Goal: Information Seeking & Learning: Learn about a topic

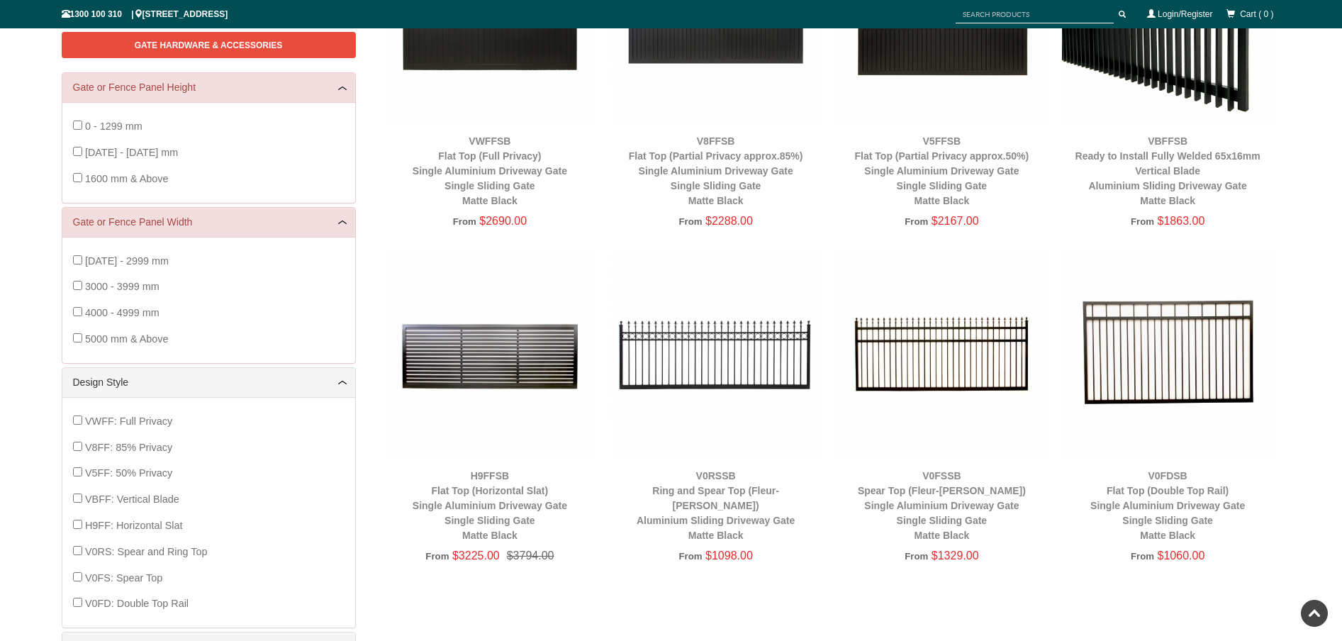
scroll to position [281, 0]
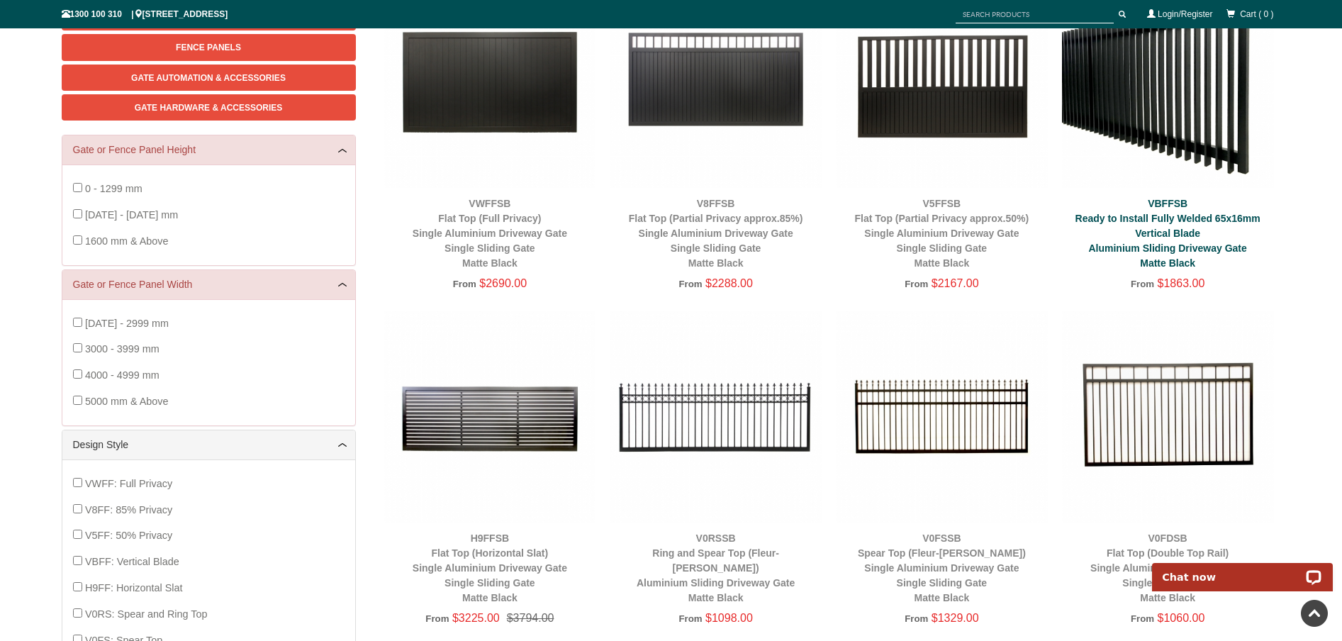
click at [1135, 218] on link "VBFFSB Ready to Install Fully Welded 65x16mm Vertical Blade Aluminium Sliding D…" at bounding box center [1168, 233] width 185 height 71
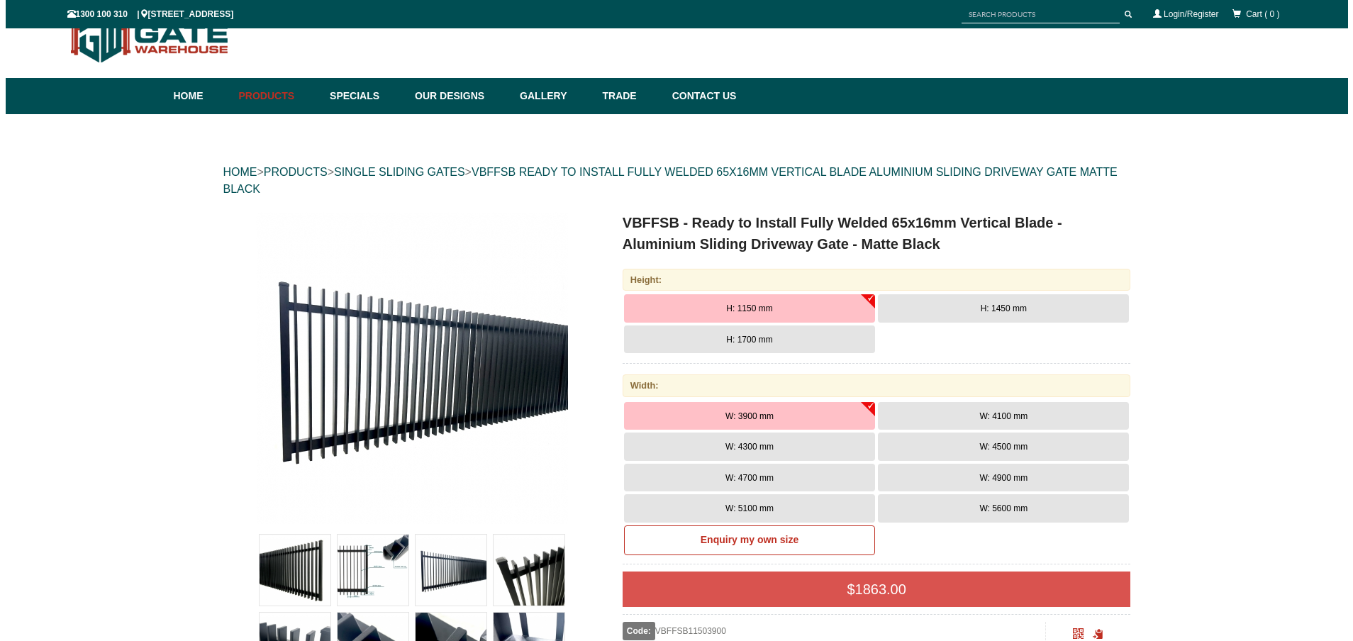
scroll to position [35, 0]
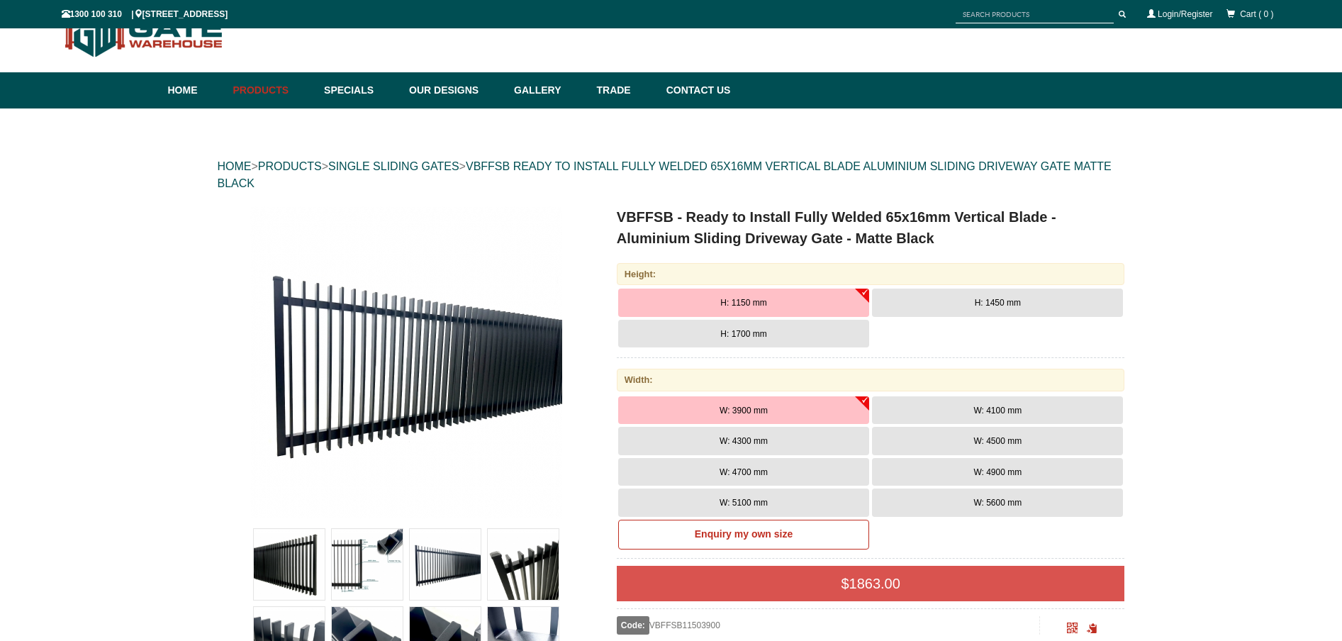
click at [367, 574] on img at bounding box center [367, 564] width 71 height 71
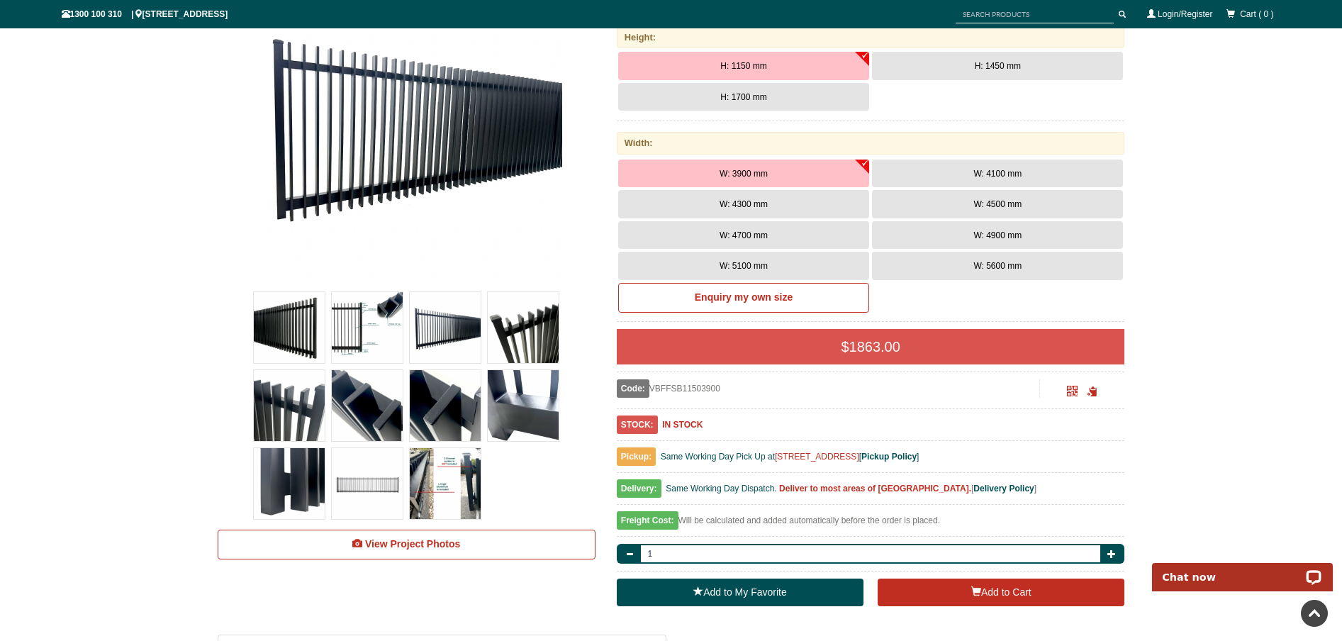
scroll to position [241, 0]
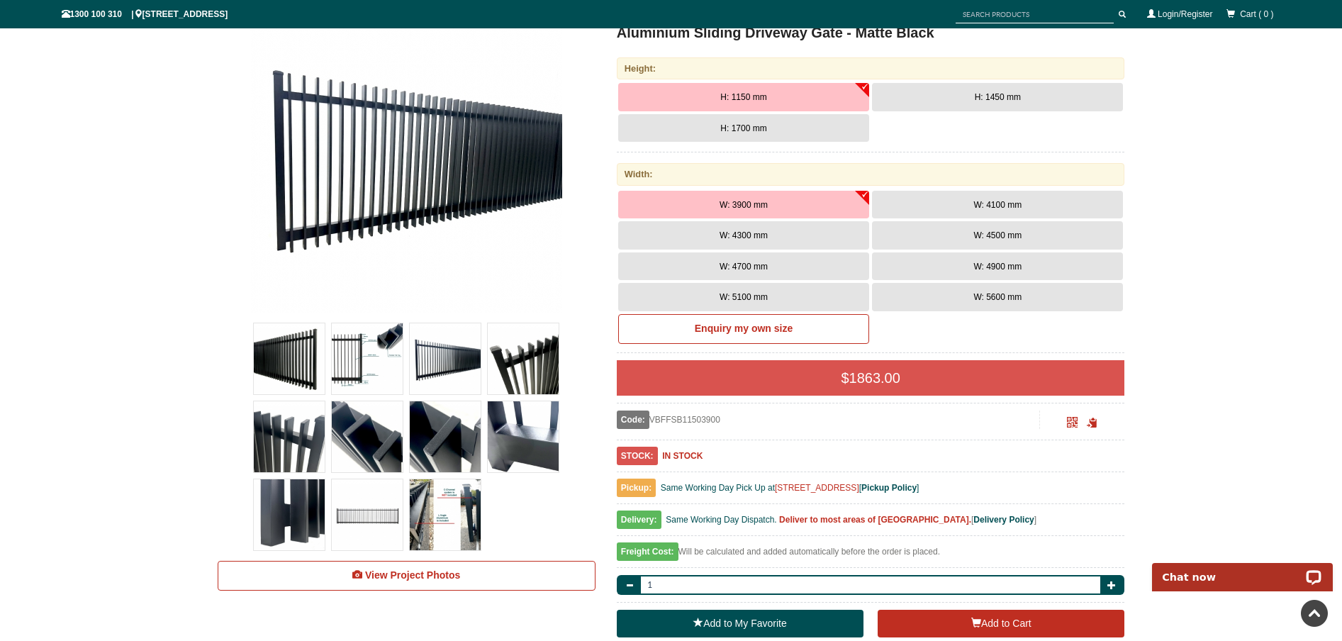
click at [972, 103] on button "H: 1450 mm" at bounding box center [997, 97] width 251 height 28
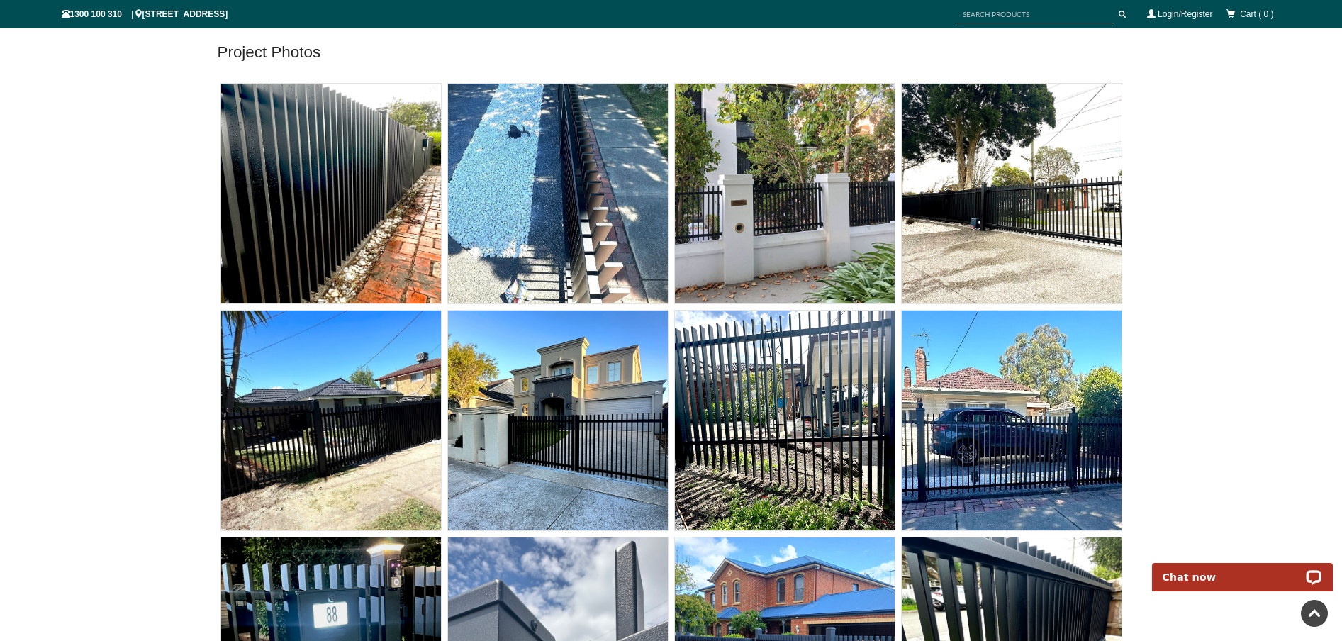
scroll to position [9879, 0]
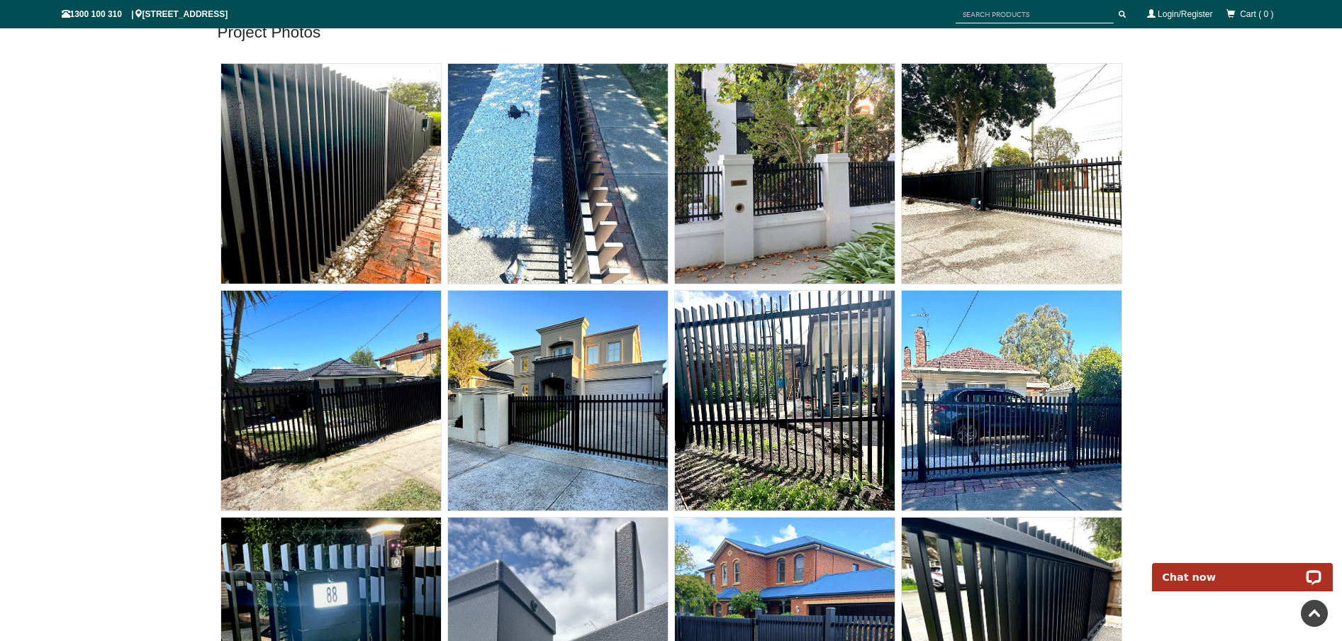
click at [600, 413] on img at bounding box center [558, 401] width 220 height 220
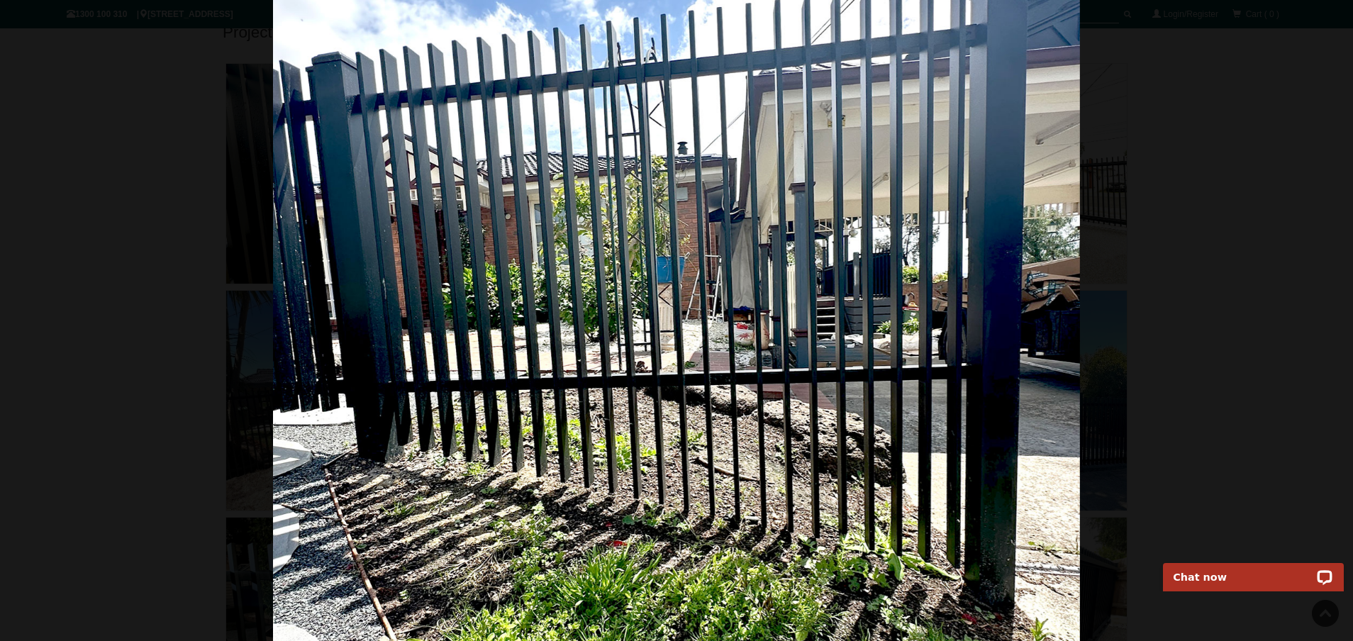
click at [745, 303] on img at bounding box center [676, 320] width 807 height 641
click at [1315, 347] on span at bounding box center [1324, 342] width 43 height 43
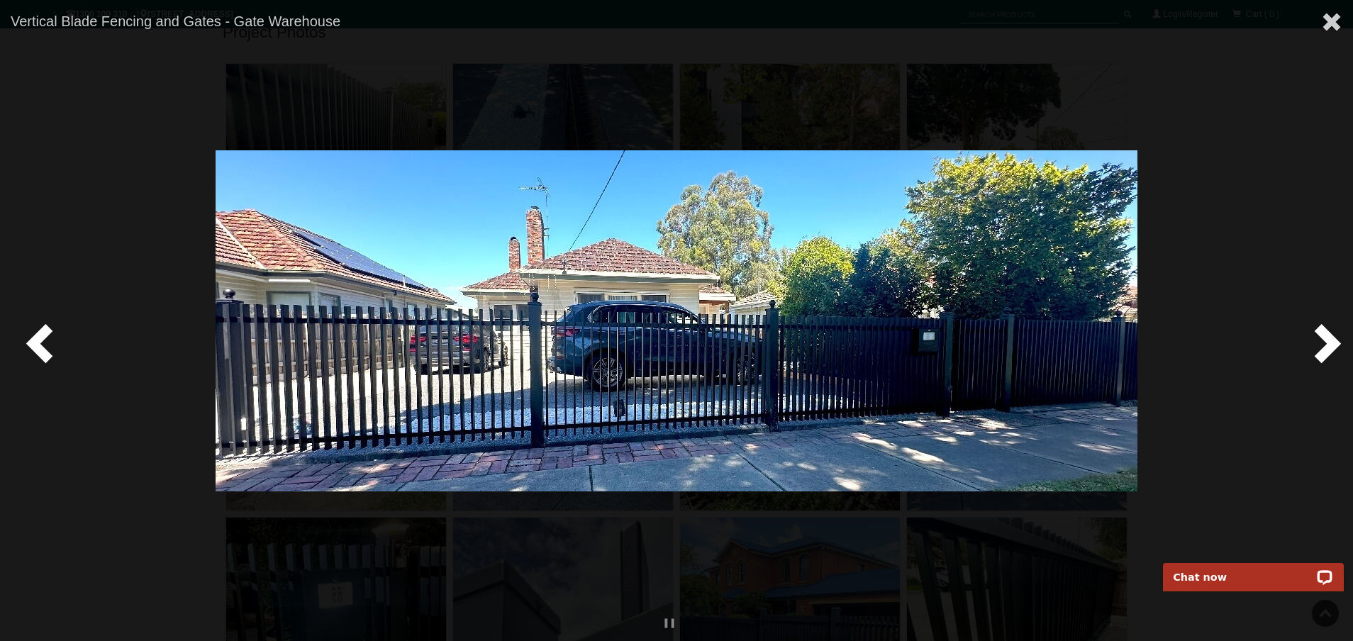
click at [1315, 347] on span at bounding box center [1324, 342] width 43 height 43
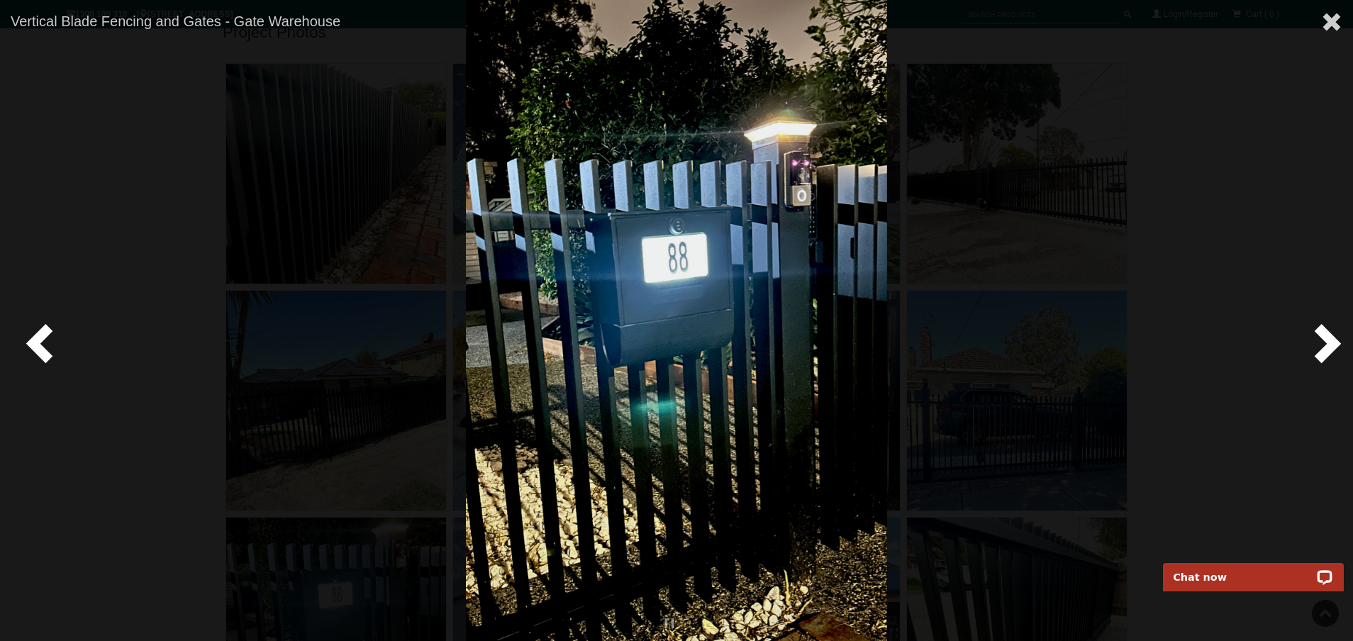
click at [1315, 347] on span at bounding box center [1324, 342] width 43 height 43
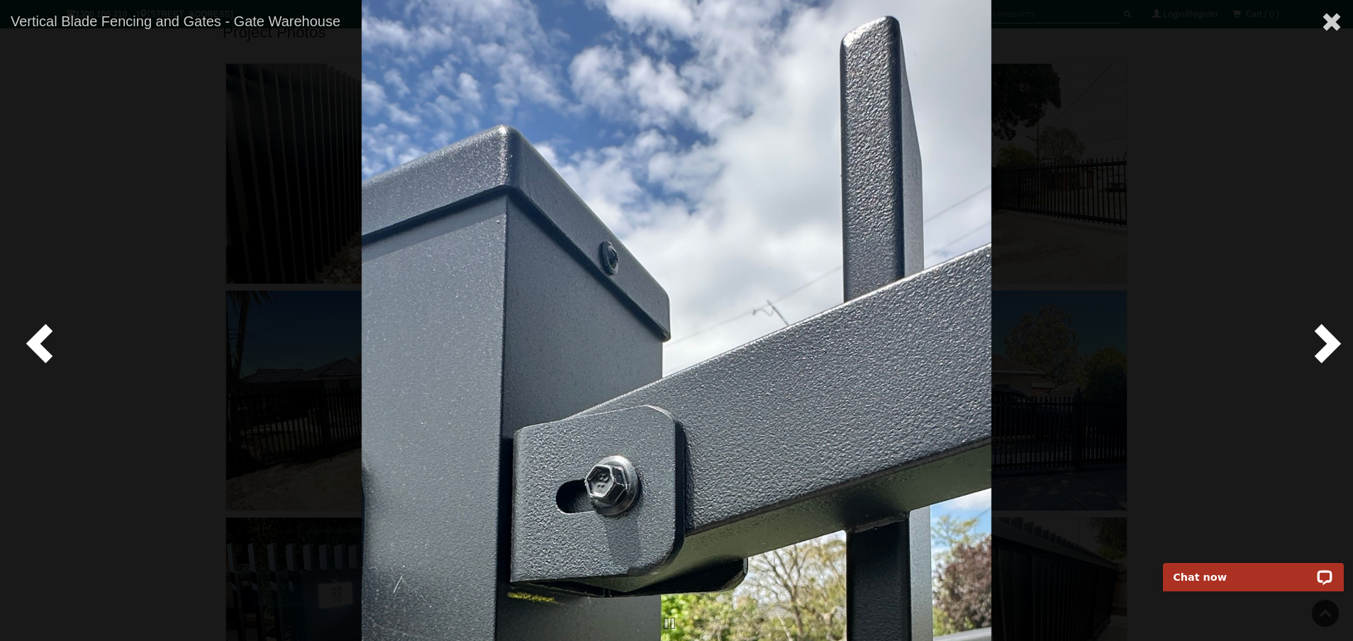
click at [1315, 347] on span at bounding box center [1324, 342] width 43 height 43
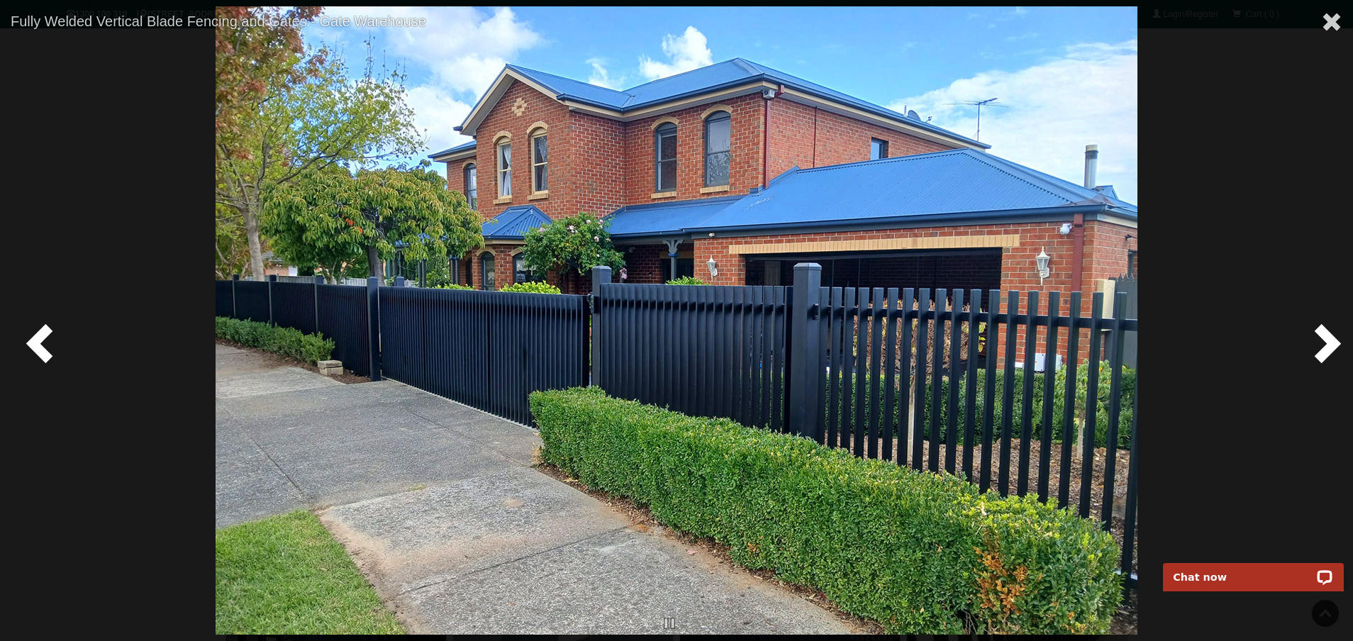
click at [1315, 347] on span at bounding box center [1324, 342] width 43 height 43
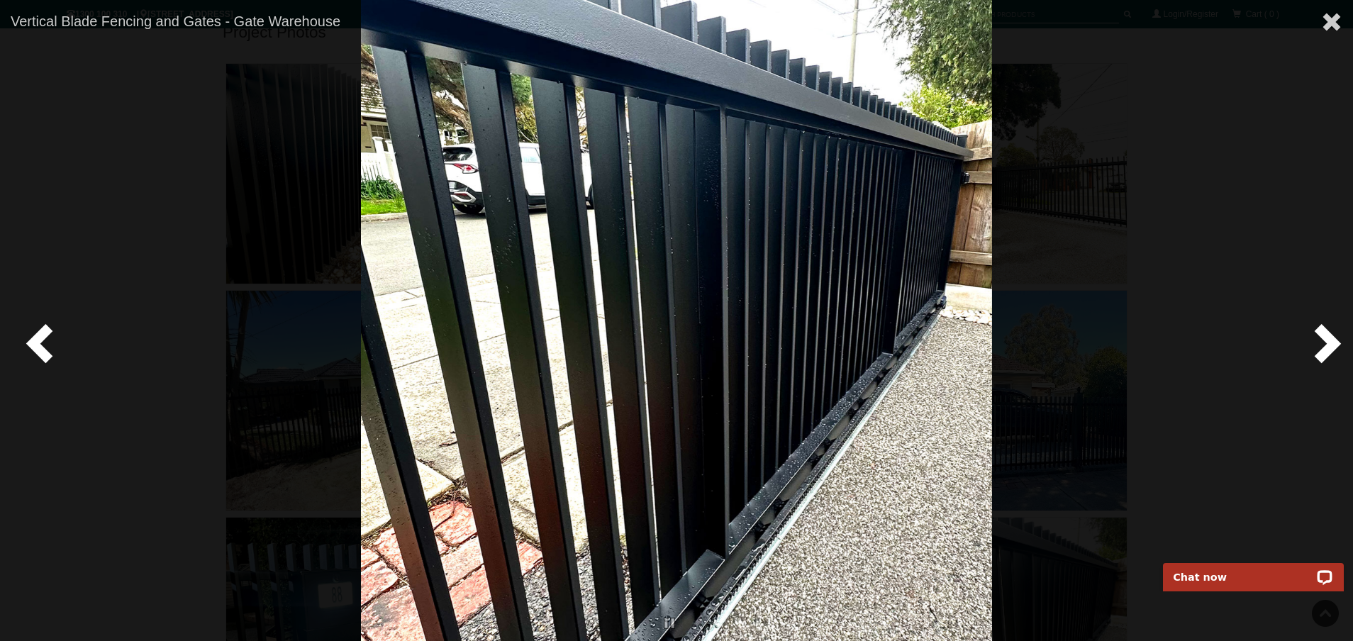
click at [1315, 347] on span at bounding box center [1324, 342] width 43 height 43
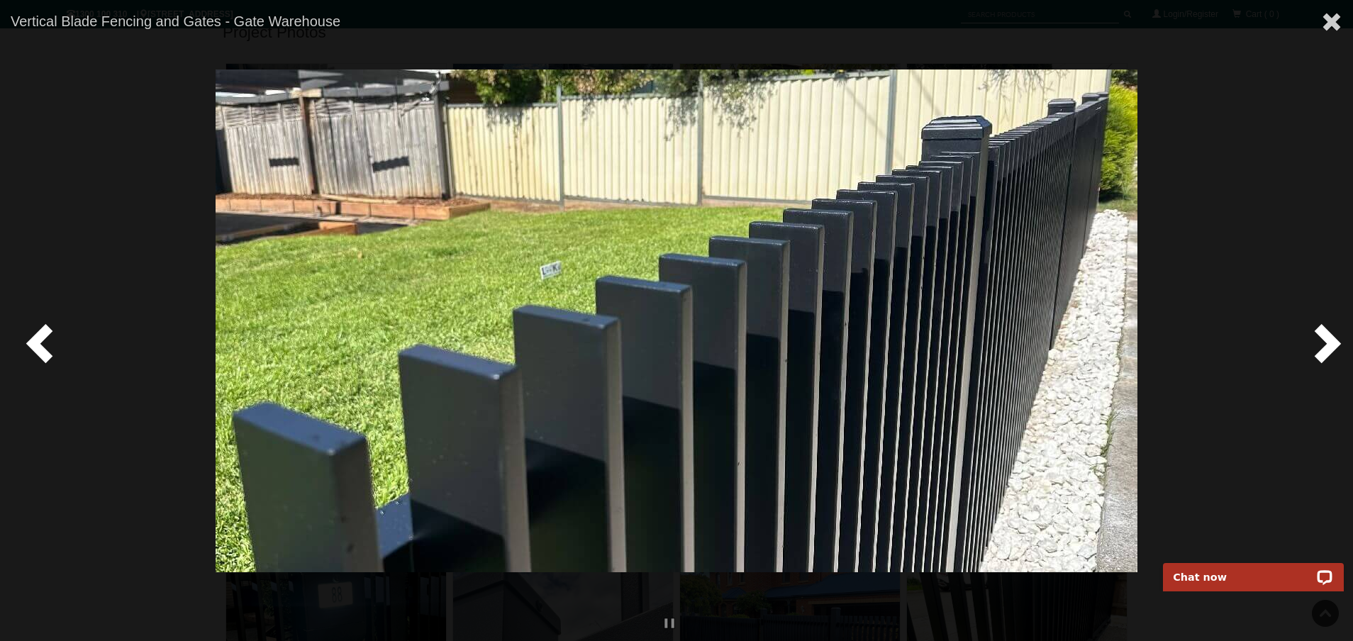
click at [1315, 347] on span at bounding box center [1324, 342] width 43 height 43
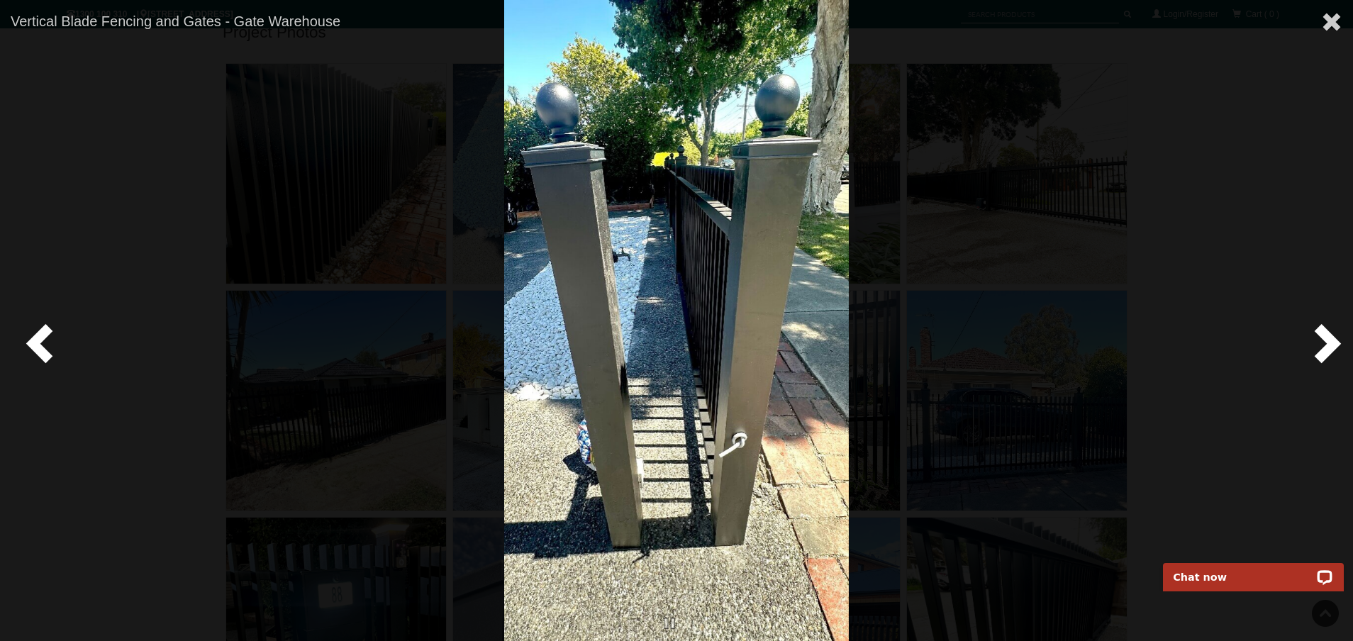
click at [1315, 347] on span at bounding box center [1324, 342] width 43 height 43
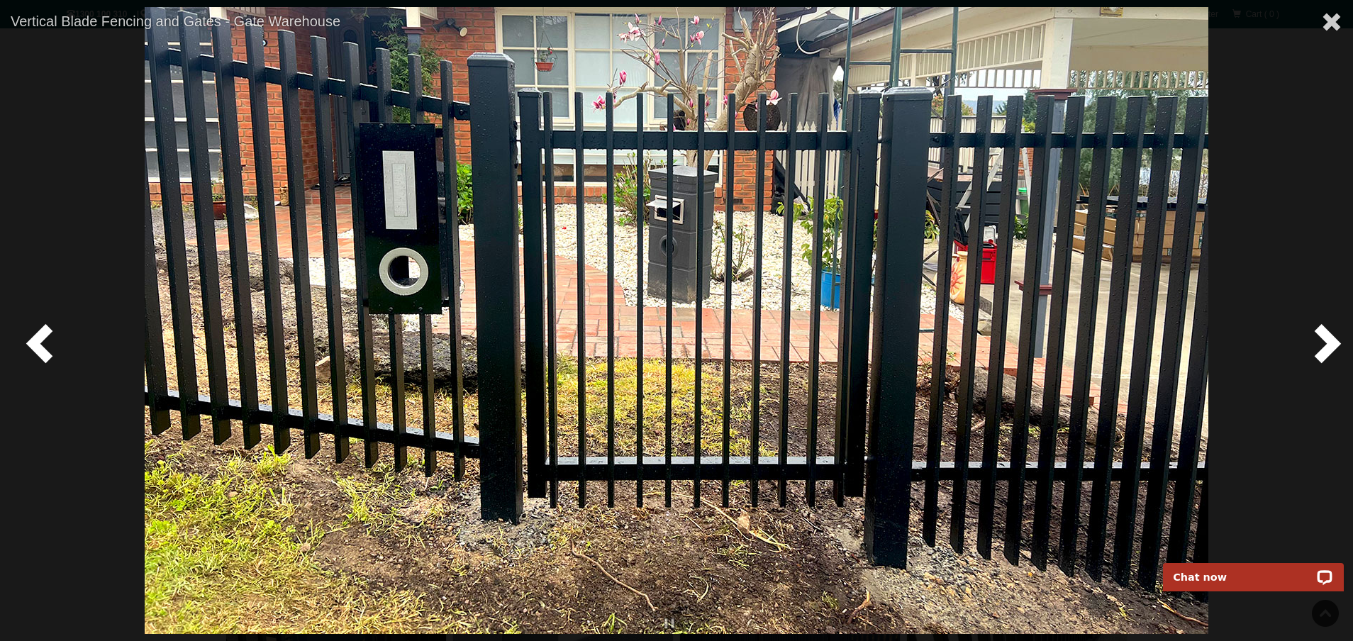
click at [1315, 347] on span at bounding box center [1324, 342] width 43 height 43
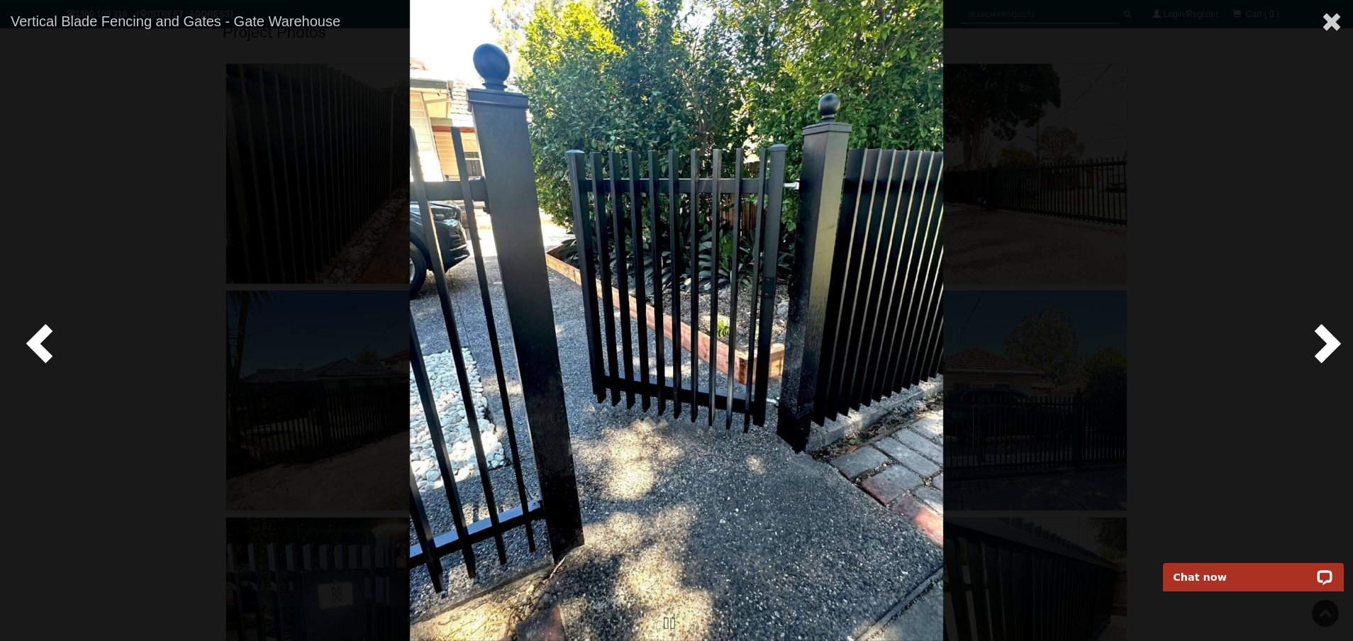
click at [1315, 347] on span at bounding box center [1324, 342] width 43 height 43
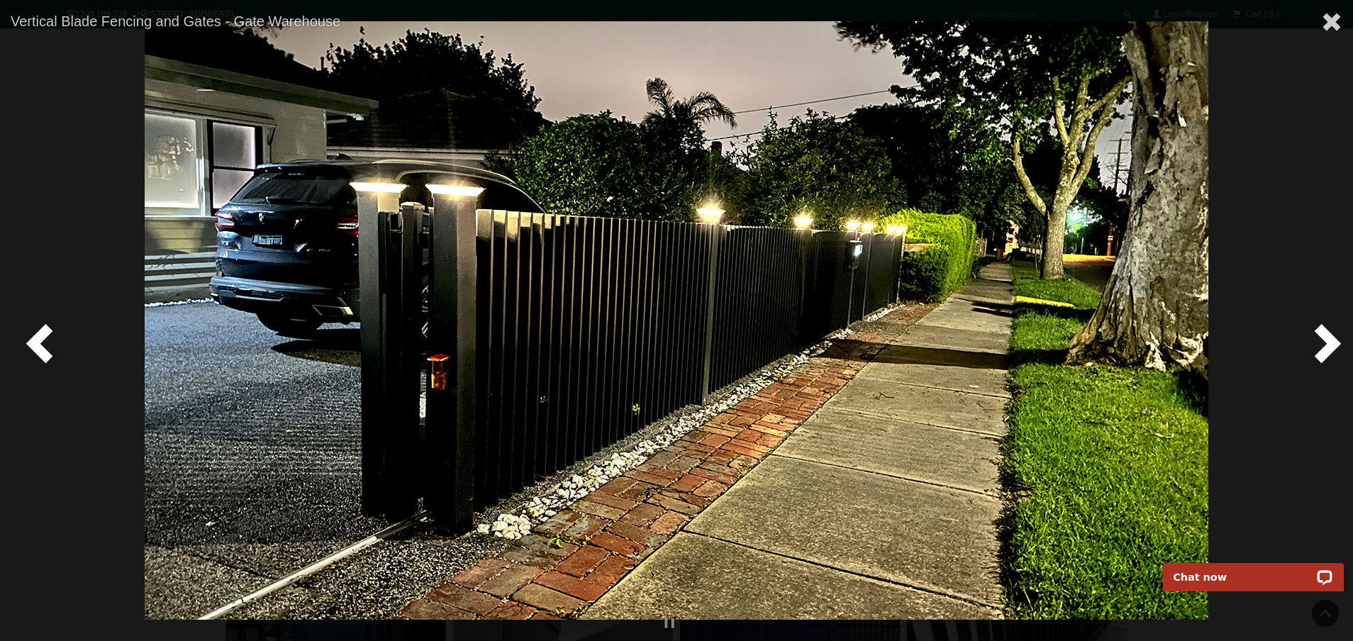
click at [1315, 347] on span at bounding box center [1324, 342] width 43 height 43
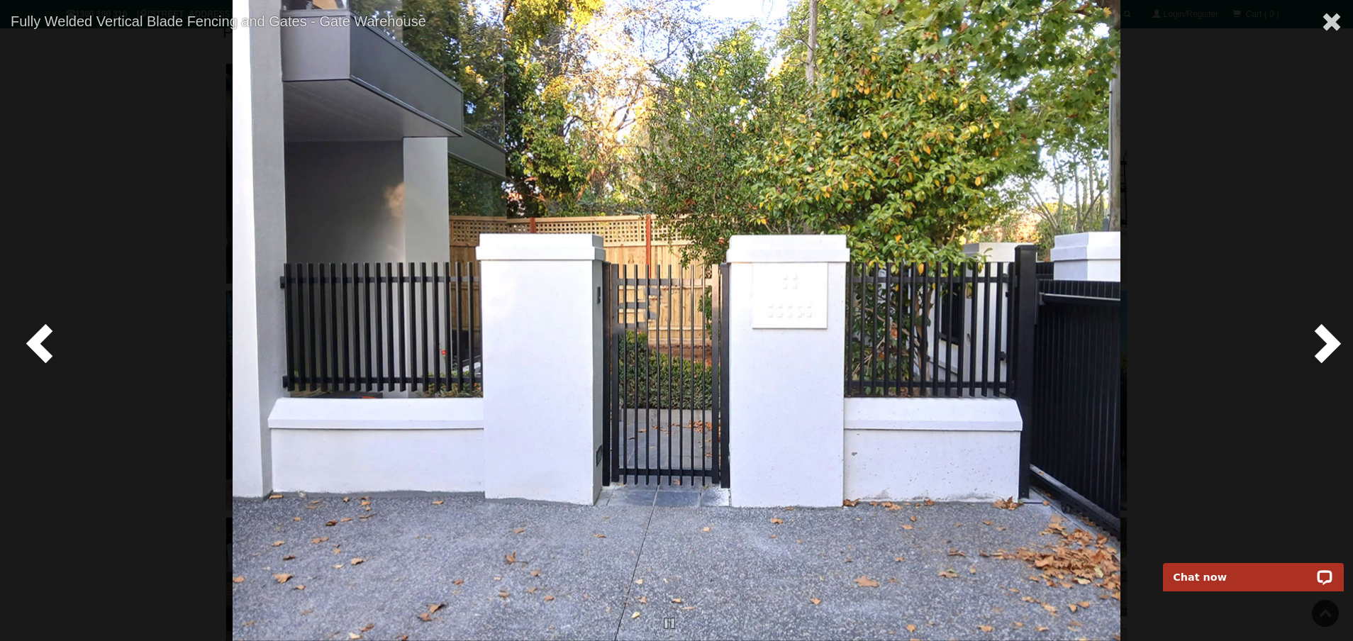
click at [1315, 347] on span at bounding box center [1324, 342] width 43 height 43
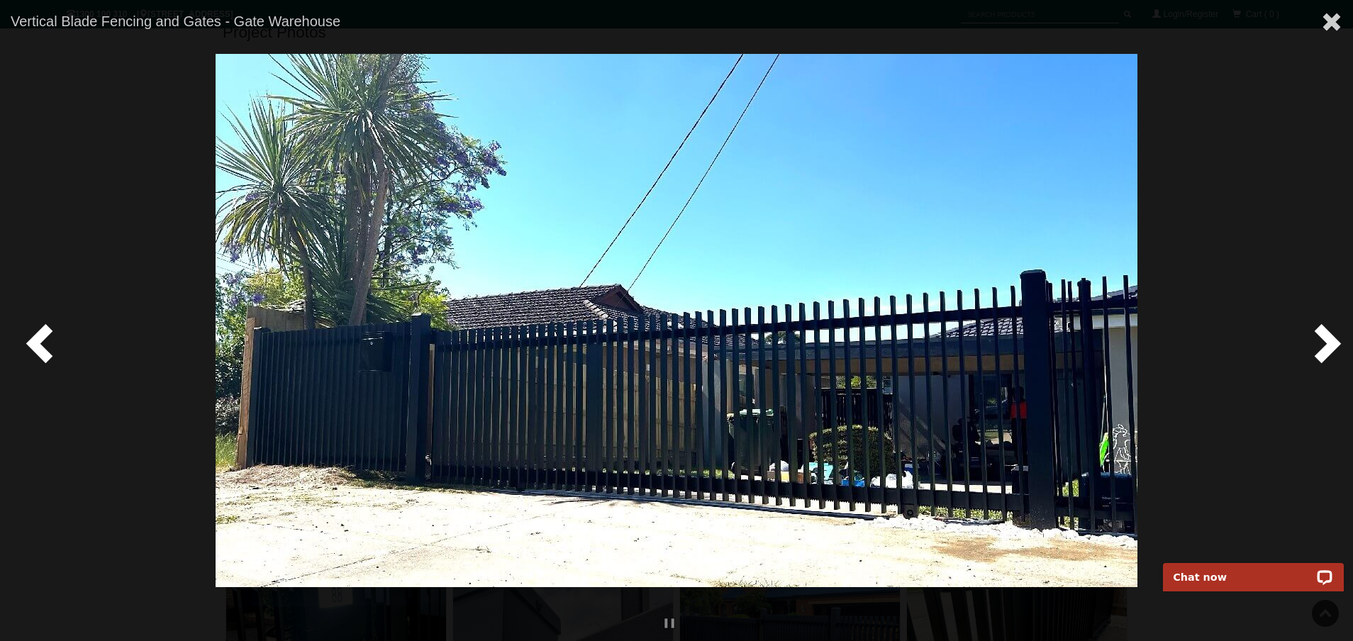
click at [1315, 347] on span at bounding box center [1324, 342] width 43 height 43
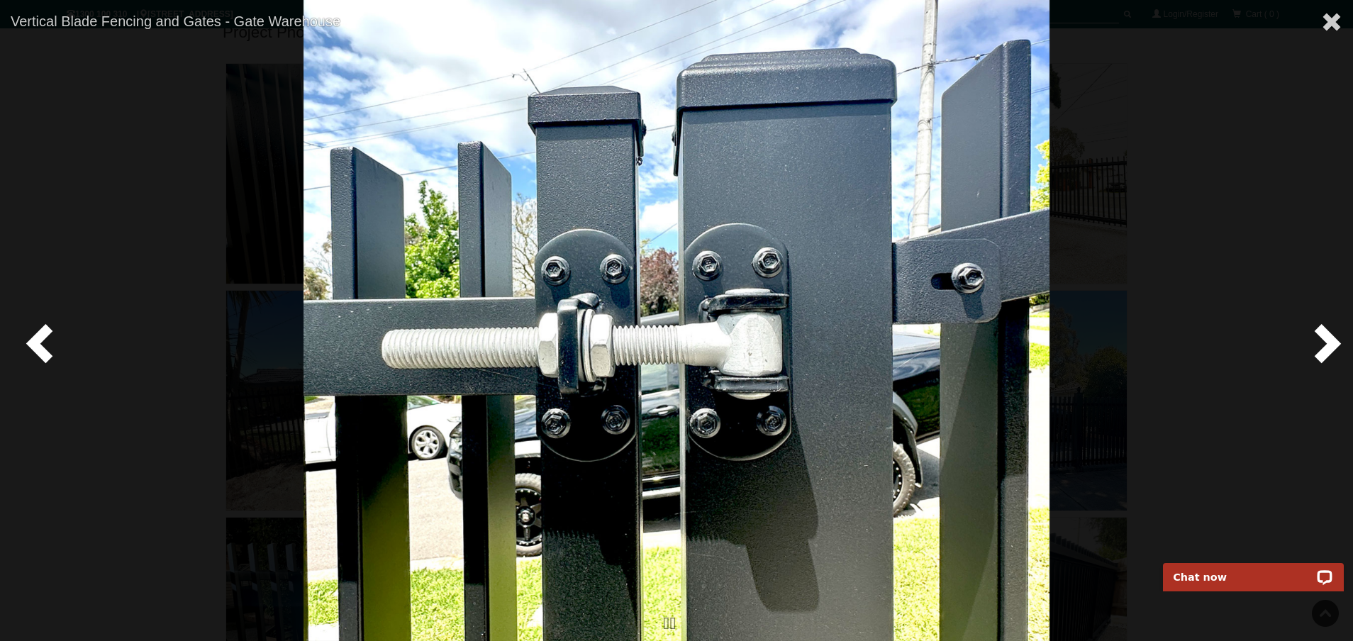
click at [1315, 347] on span at bounding box center [1324, 342] width 43 height 43
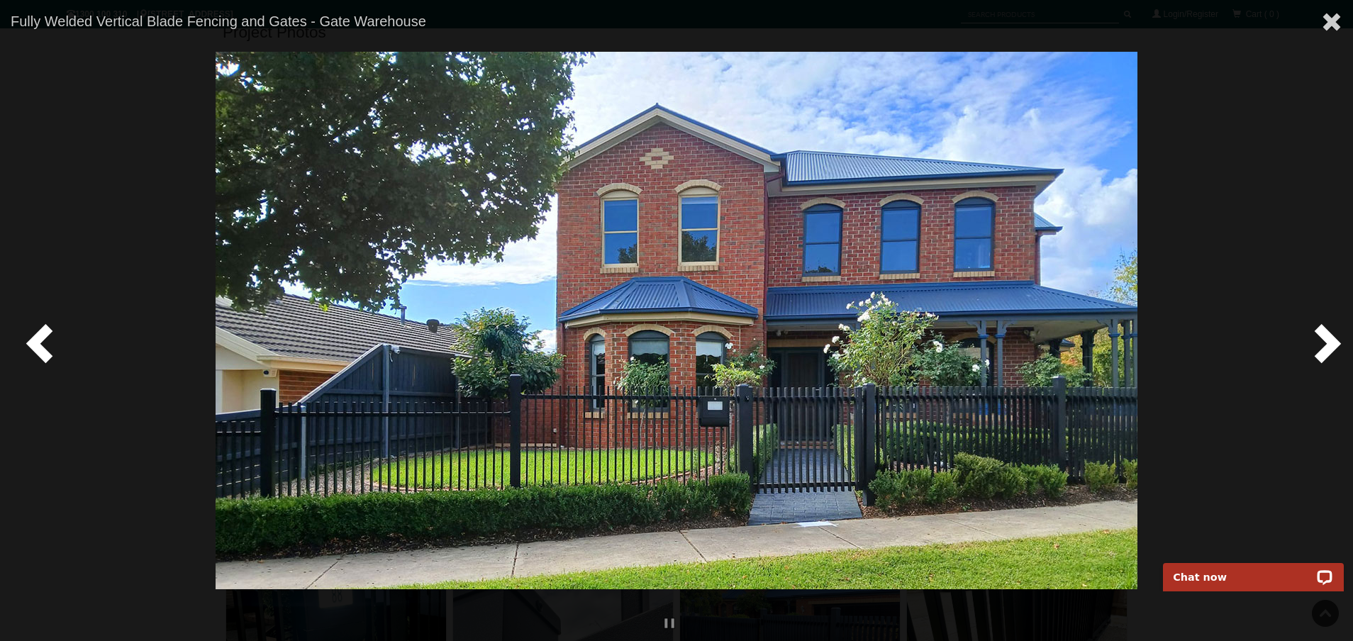
click at [1315, 347] on span at bounding box center [1324, 342] width 43 height 43
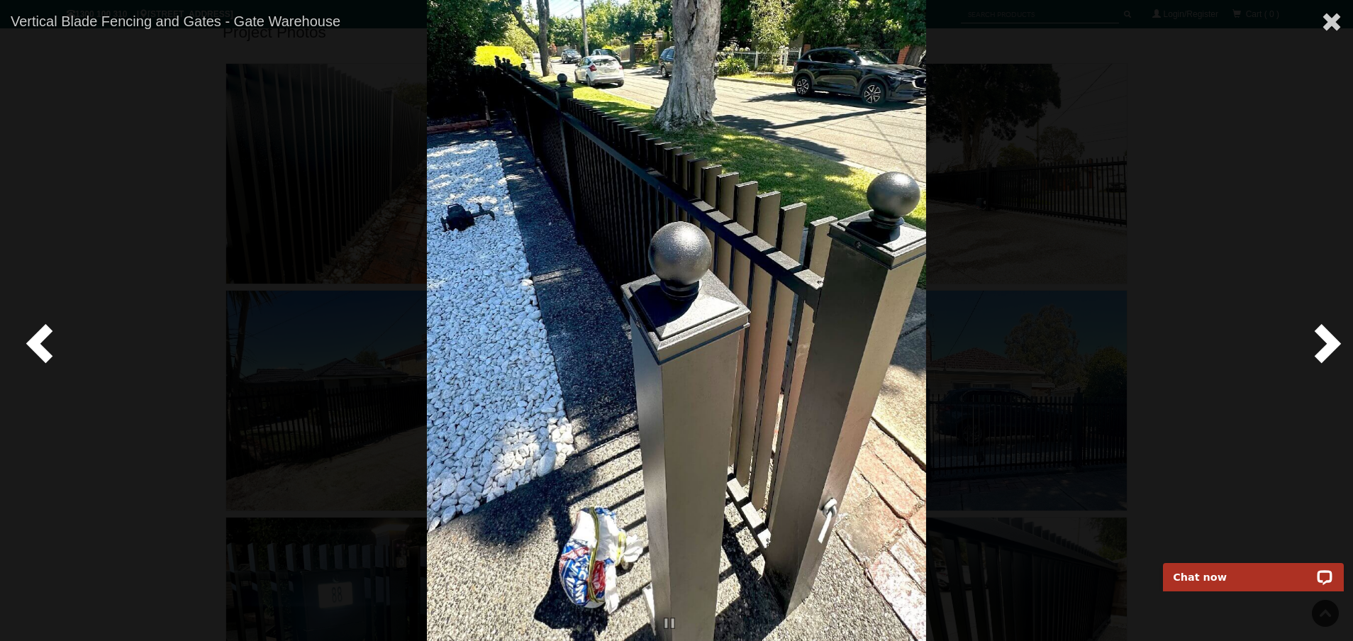
click at [1315, 347] on span at bounding box center [1324, 342] width 43 height 43
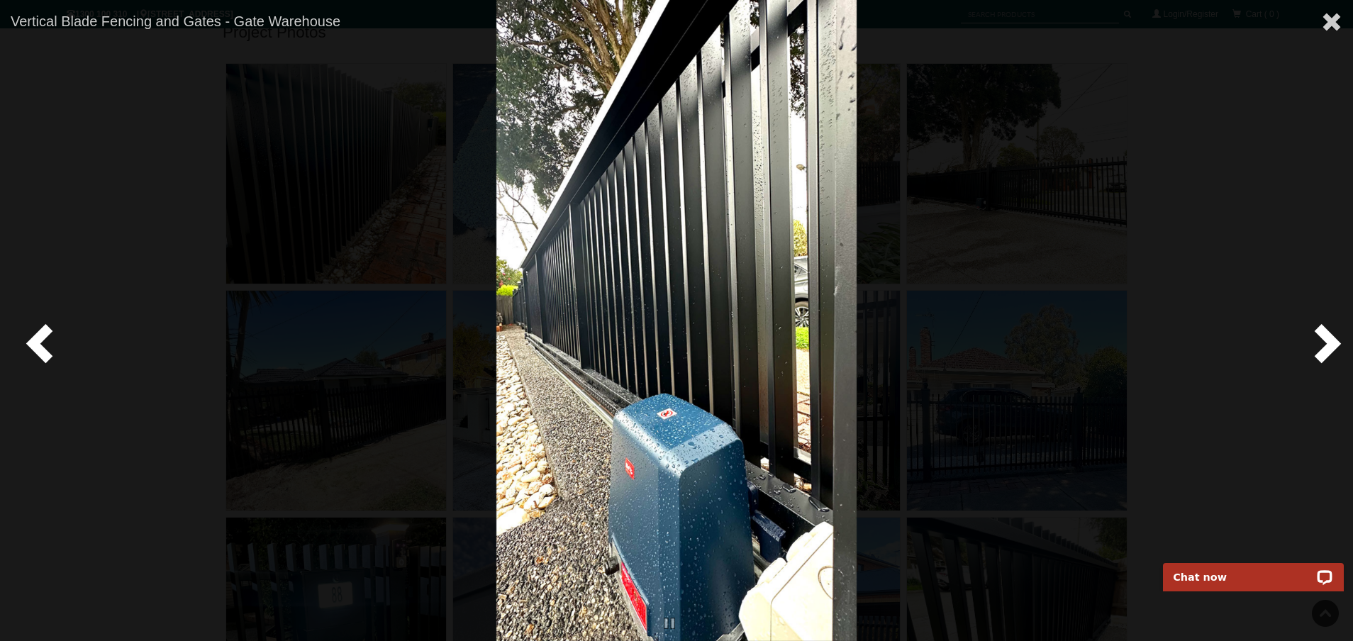
click at [1315, 347] on span at bounding box center [1324, 342] width 43 height 43
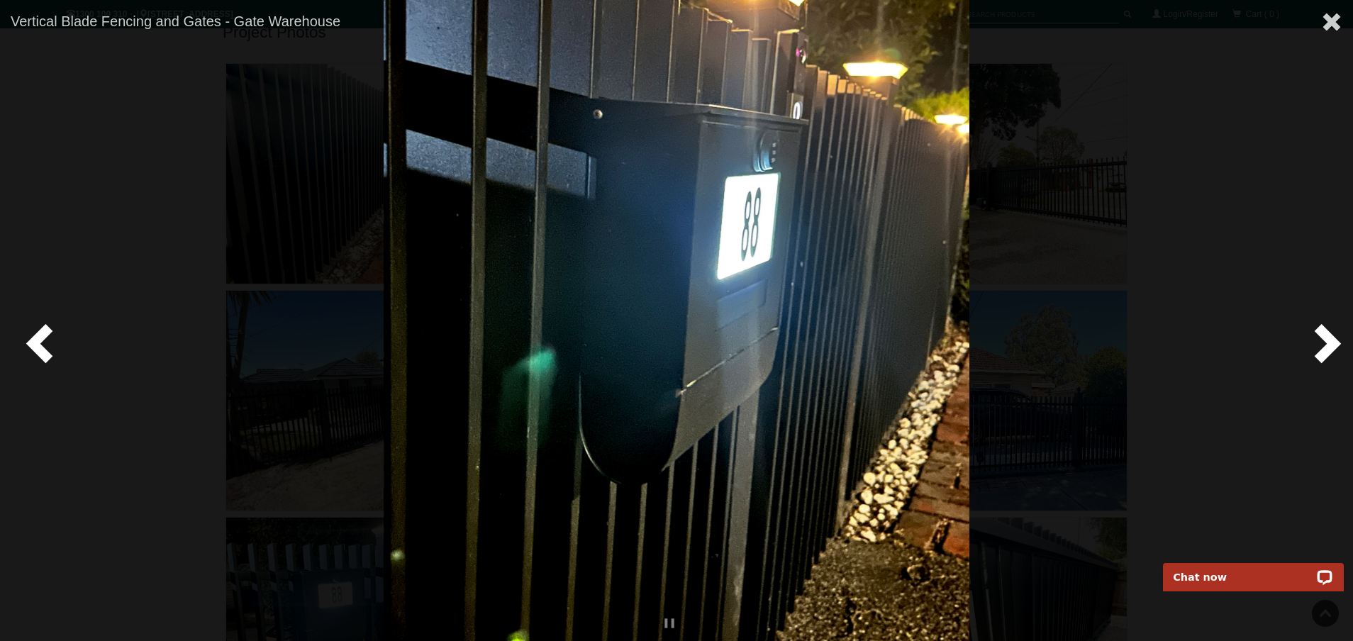
click at [1315, 348] on span at bounding box center [1324, 342] width 43 height 43
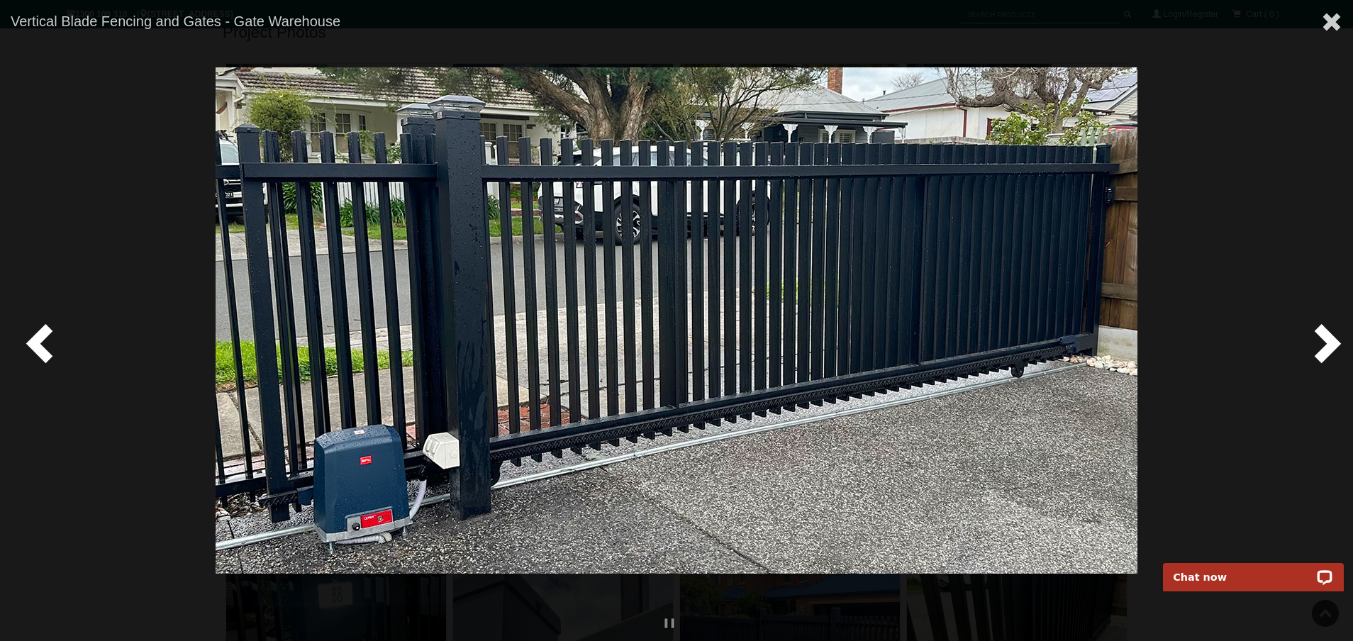
click at [1315, 348] on span at bounding box center [1324, 342] width 43 height 43
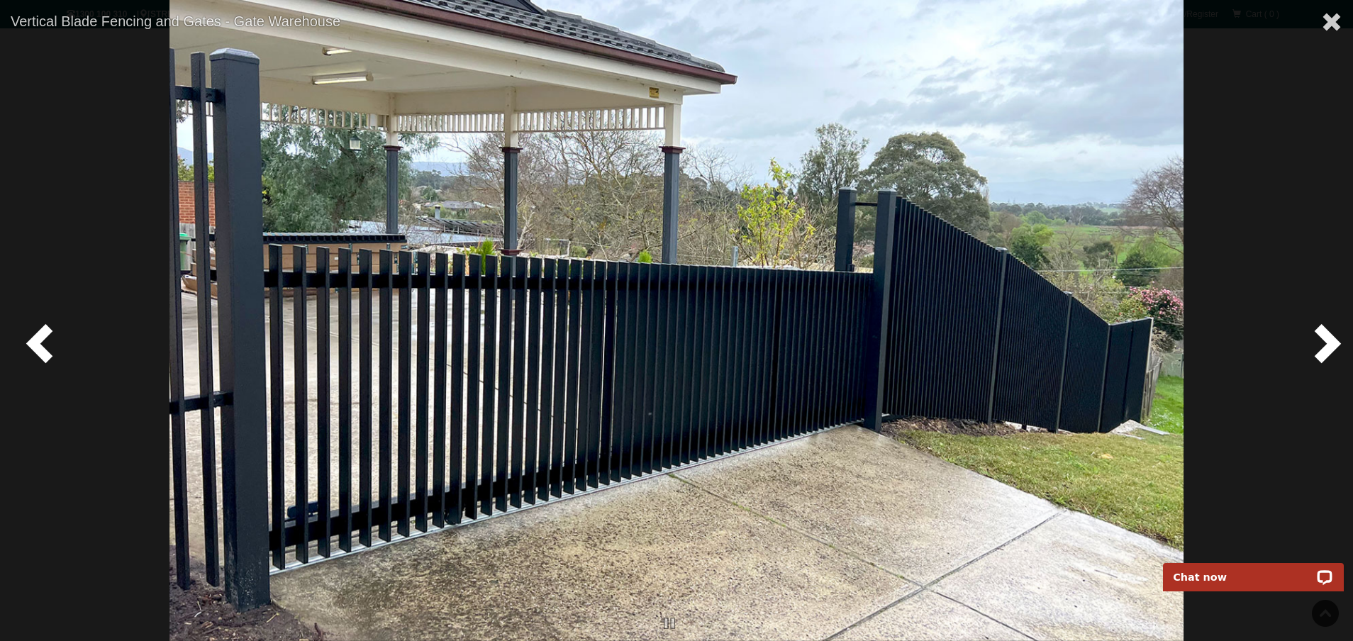
click at [853, 377] on img at bounding box center [676, 320] width 1014 height 641
click at [977, 358] on img at bounding box center [676, 320] width 1014 height 641
click at [1327, 349] on span at bounding box center [1324, 342] width 43 height 43
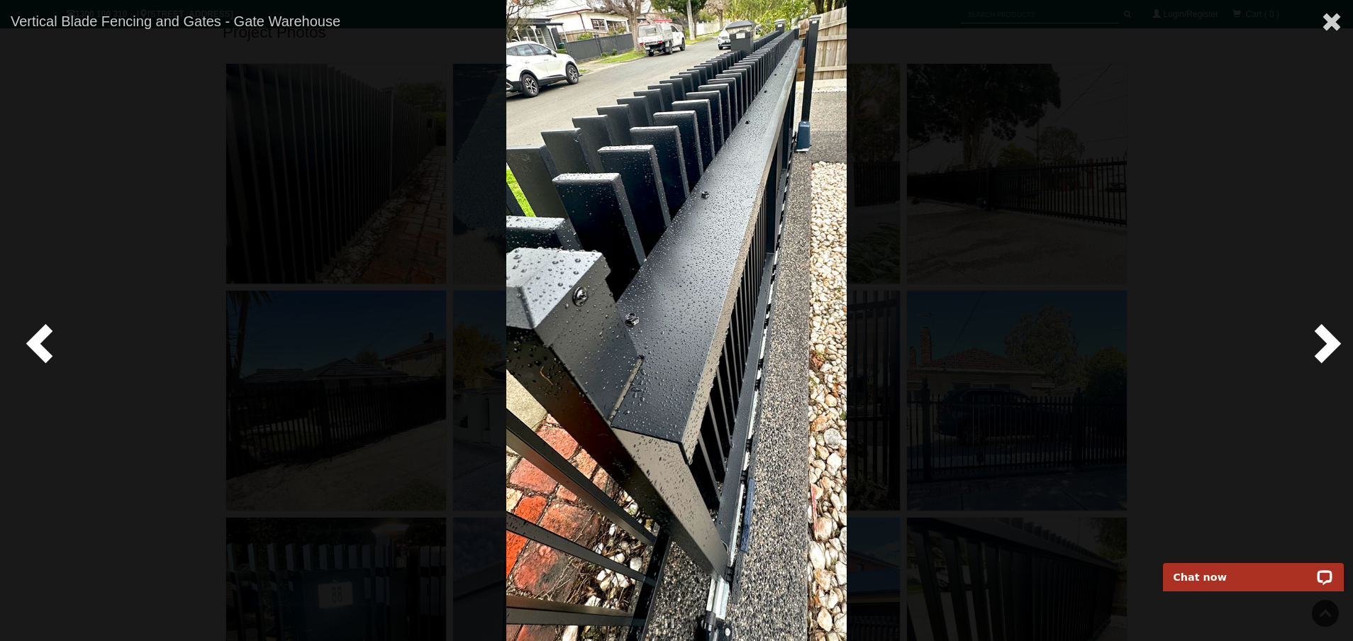
click at [1327, 349] on span at bounding box center [1324, 342] width 43 height 43
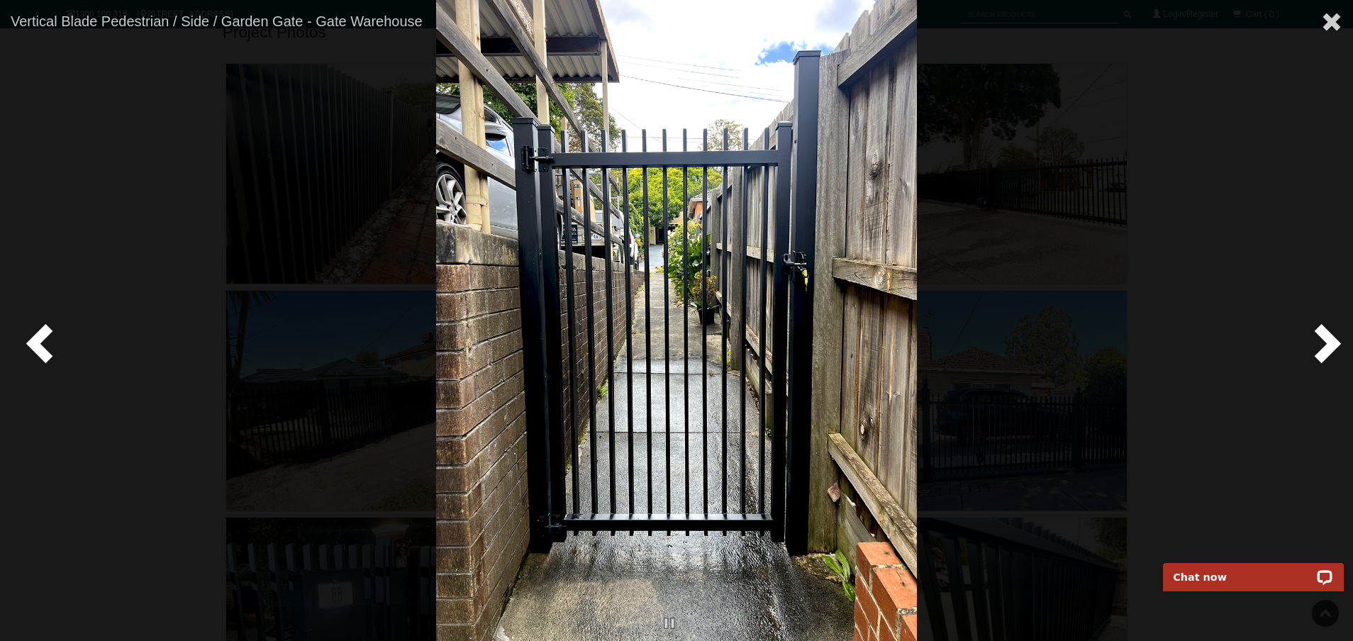
click at [1327, 350] on span at bounding box center [1324, 342] width 43 height 43
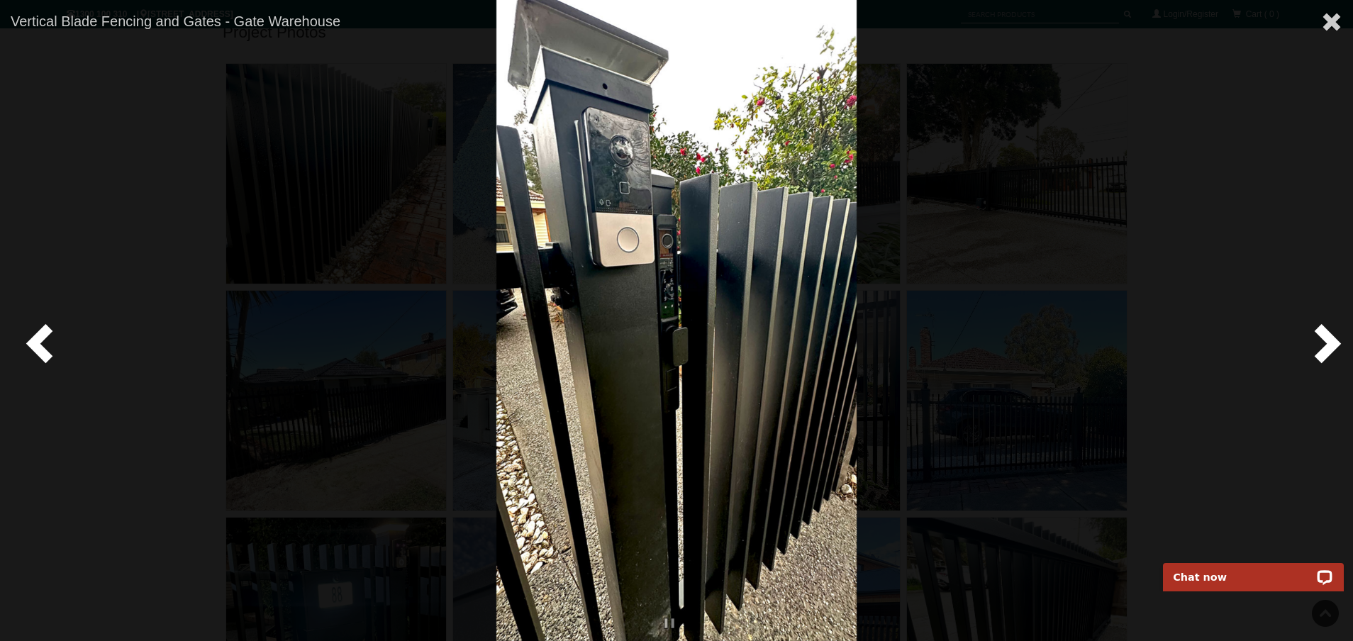
click at [1327, 350] on span at bounding box center [1324, 342] width 43 height 43
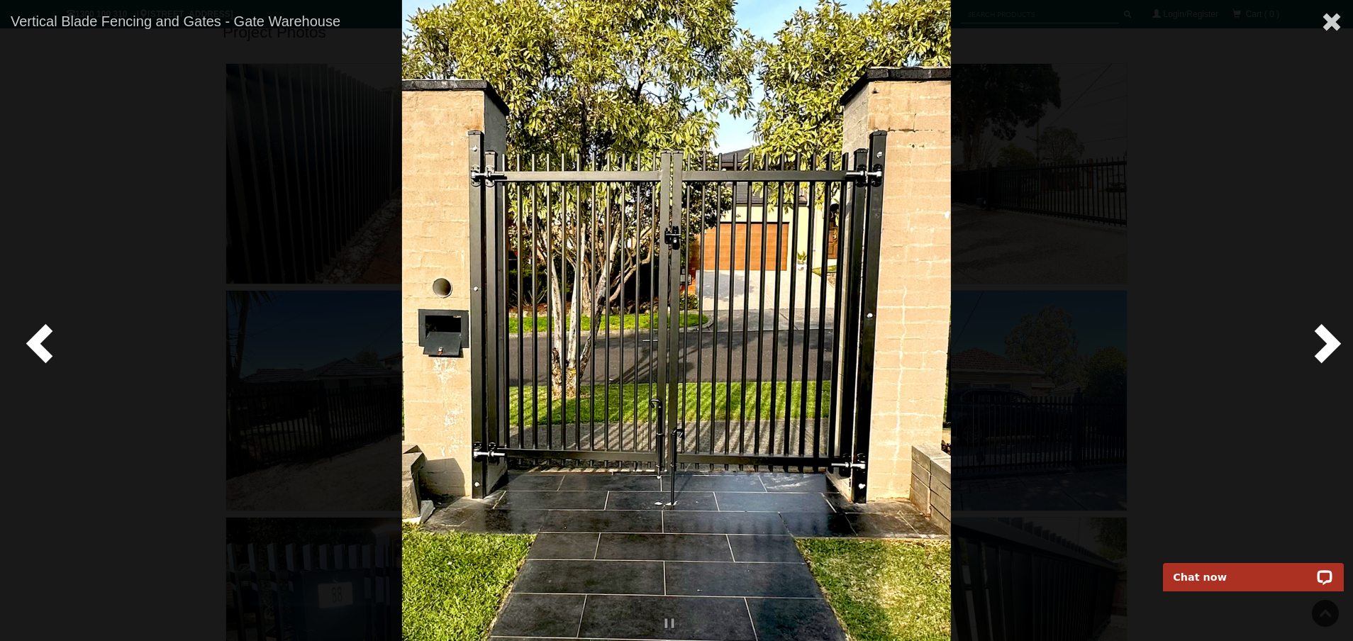
click at [1327, 350] on span at bounding box center [1324, 342] width 43 height 43
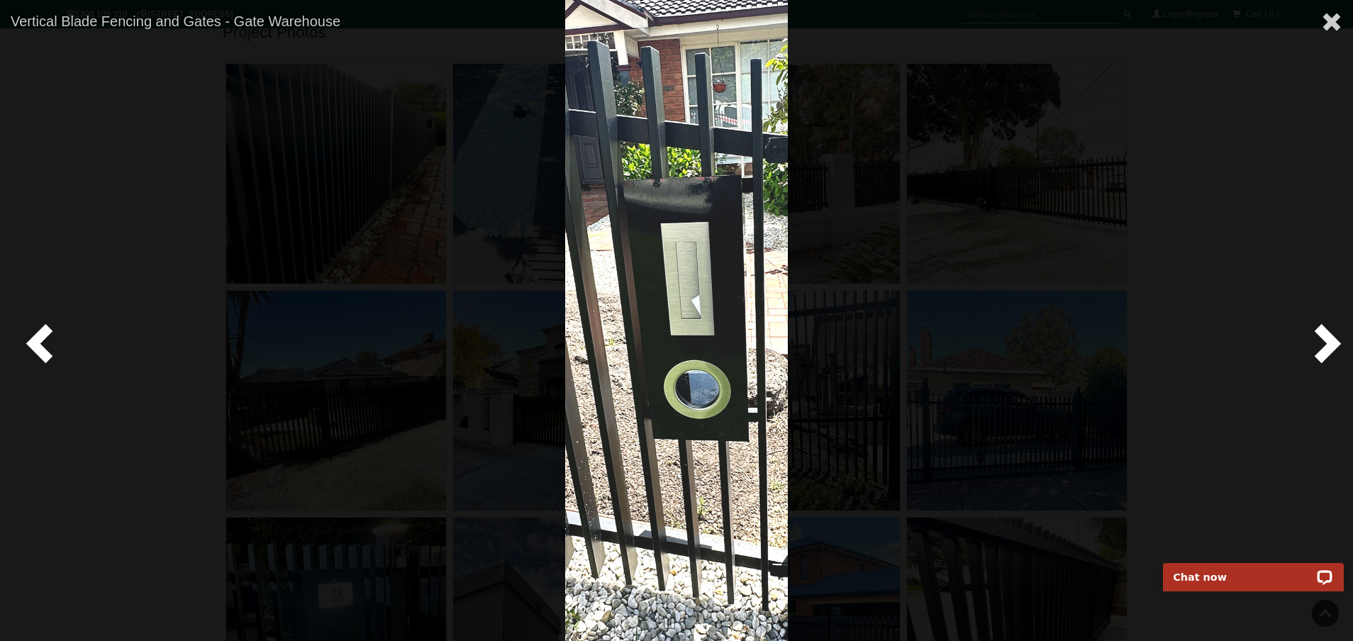
click at [1327, 350] on span at bounding box center [1324, 342] width 43 height 43
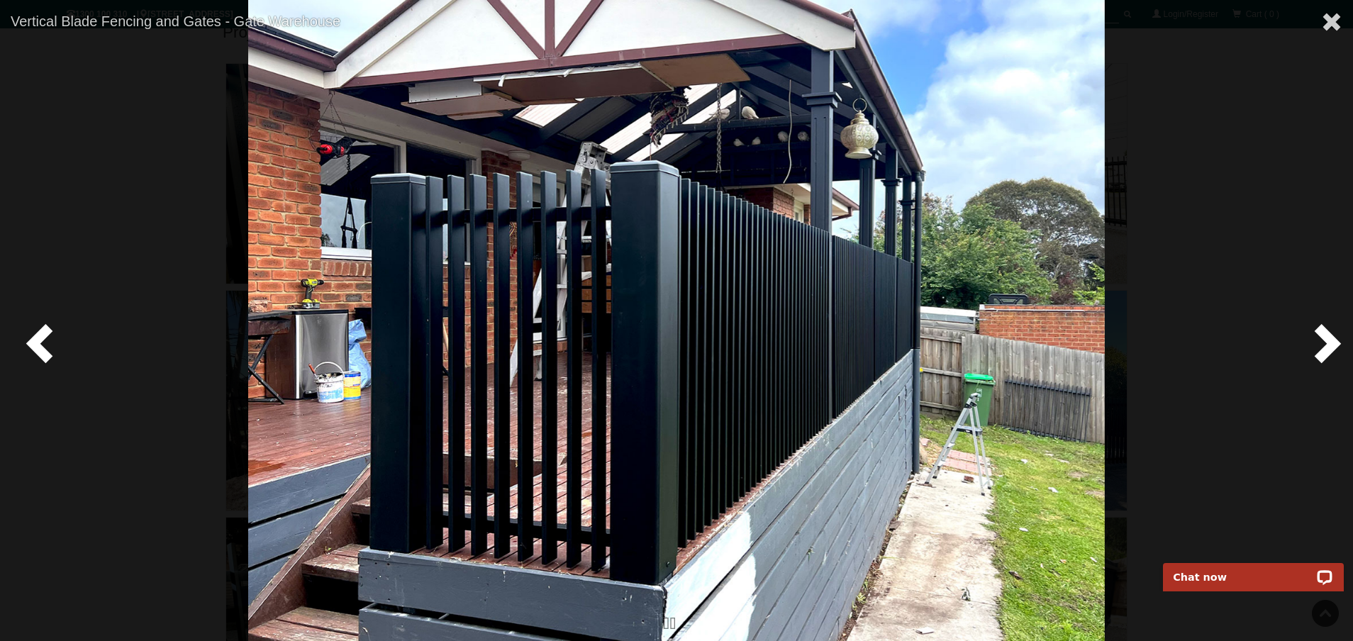
click at [1327, 350] on span at bounding box center [1324, 342] width 43 height 43
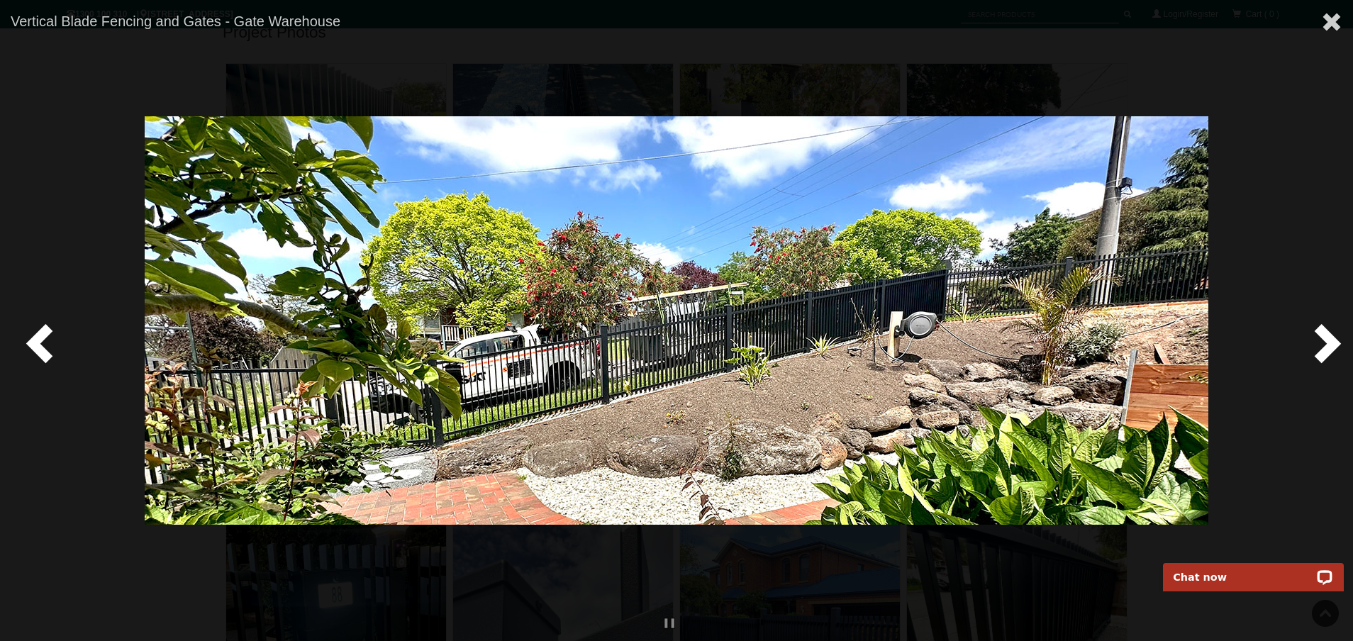
click at [1327, 350] on span at bounding box center [1324, 342] width 43 height 43
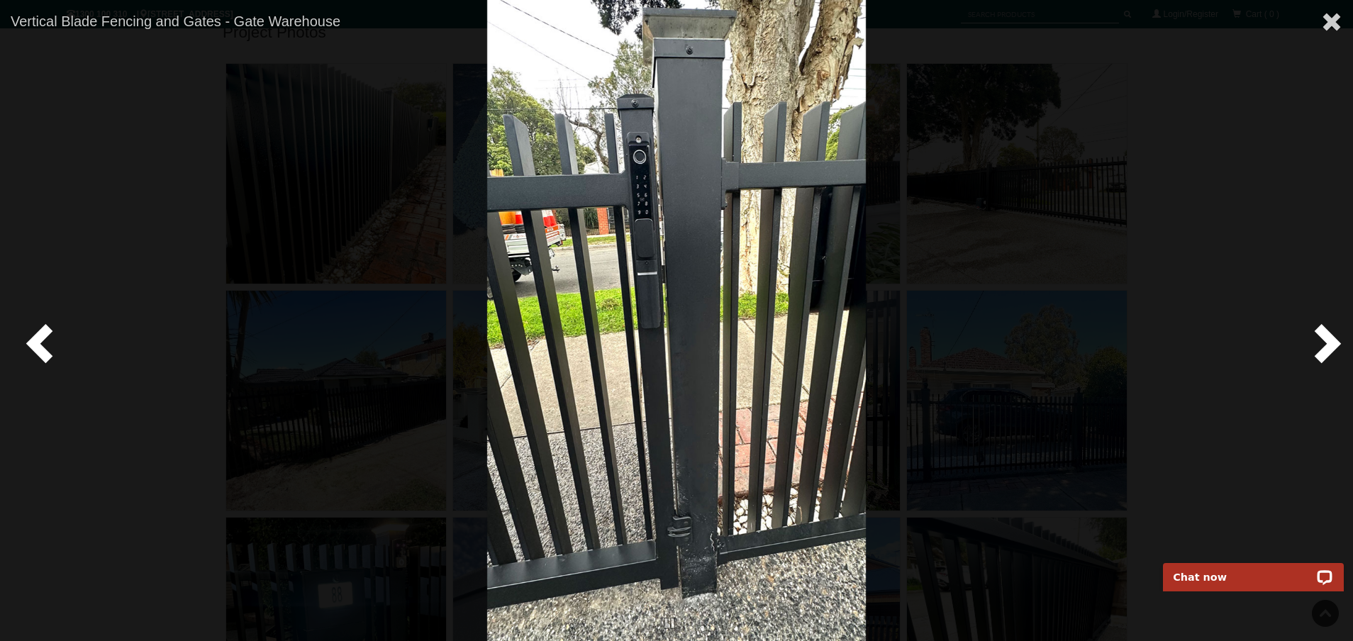
click at [1327, 350] on span at bounding box center [1324, 342] width 43 height 43
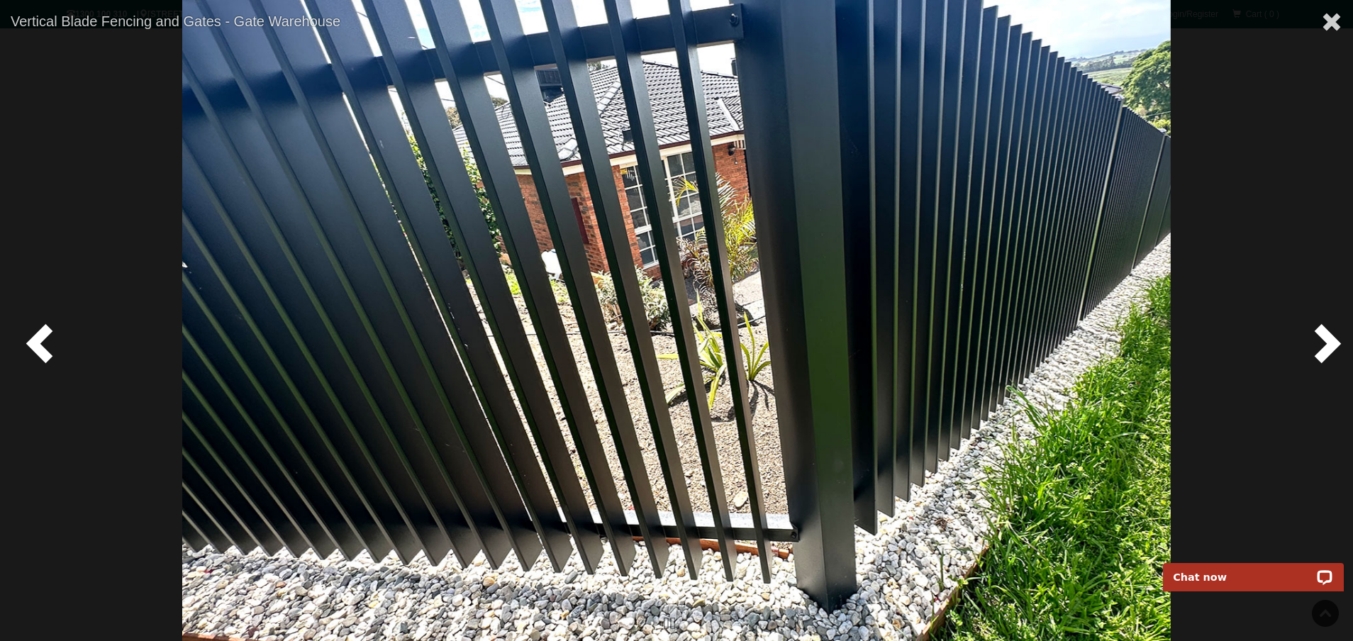
click at [1327, 350] on span at bounding box center [1324, 342] width 43 height 43
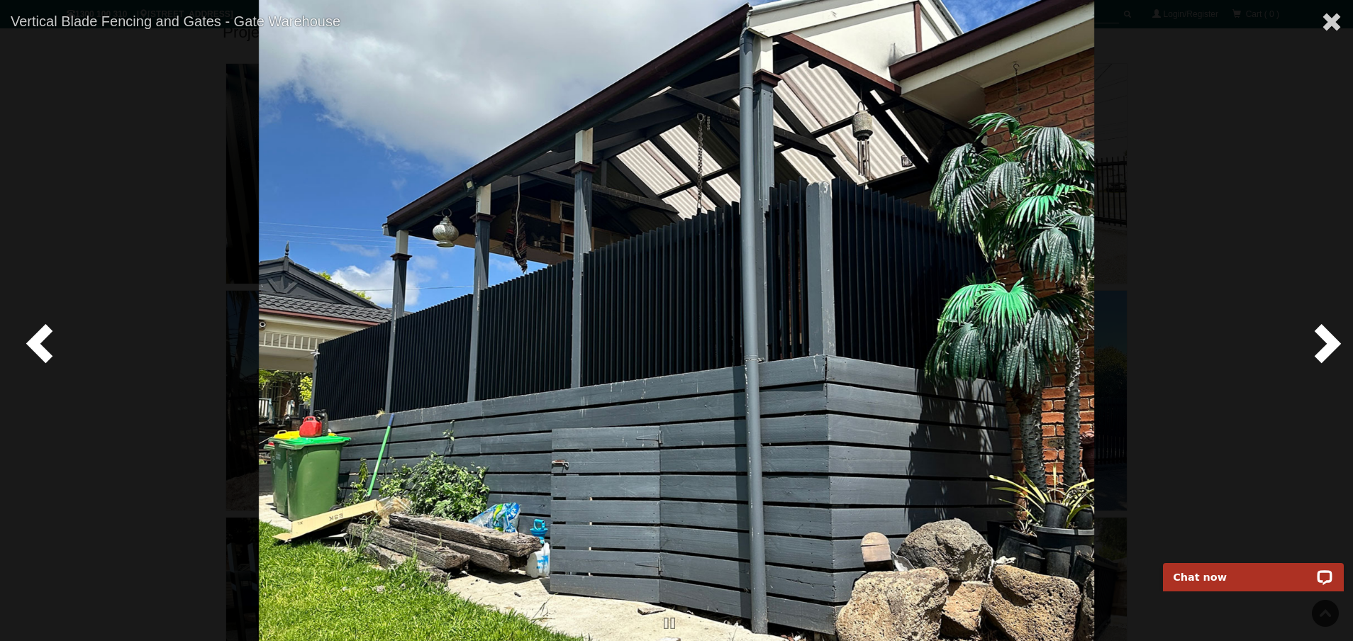
click at [1327, 350] on span at bounding box center [1324, 342] width 43 height 43
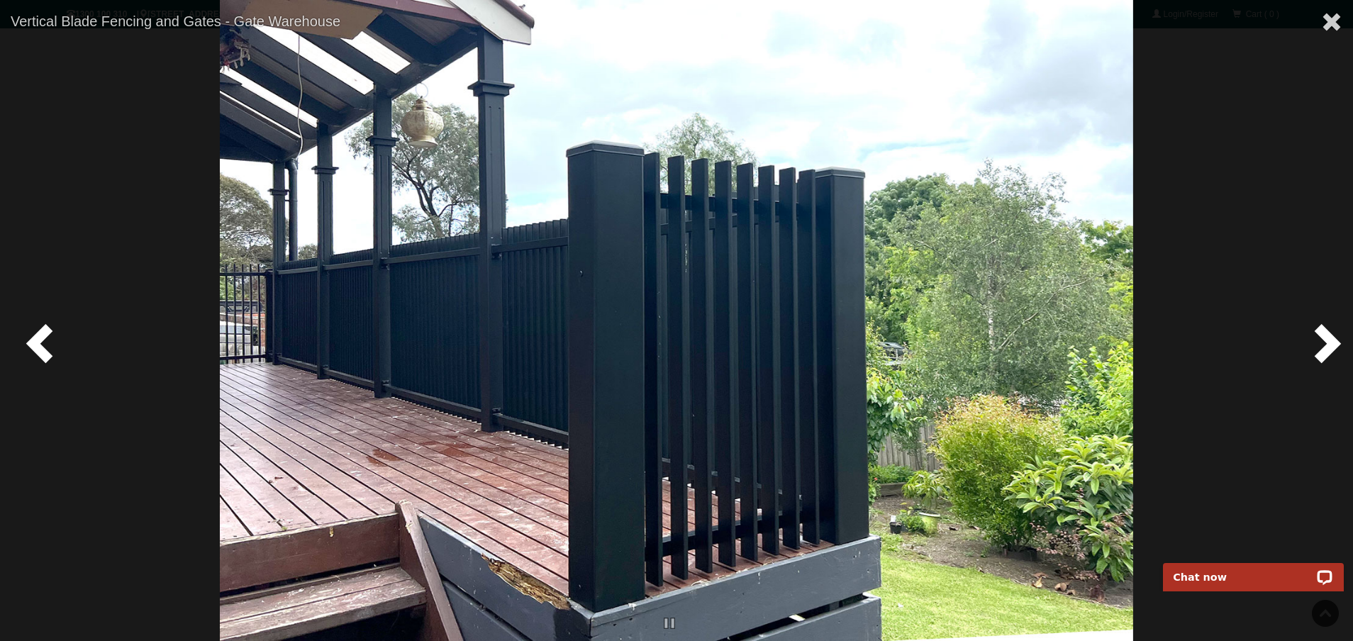
click at [1327, 350] on span at bounding box center [1324, 342] width 43 height 43
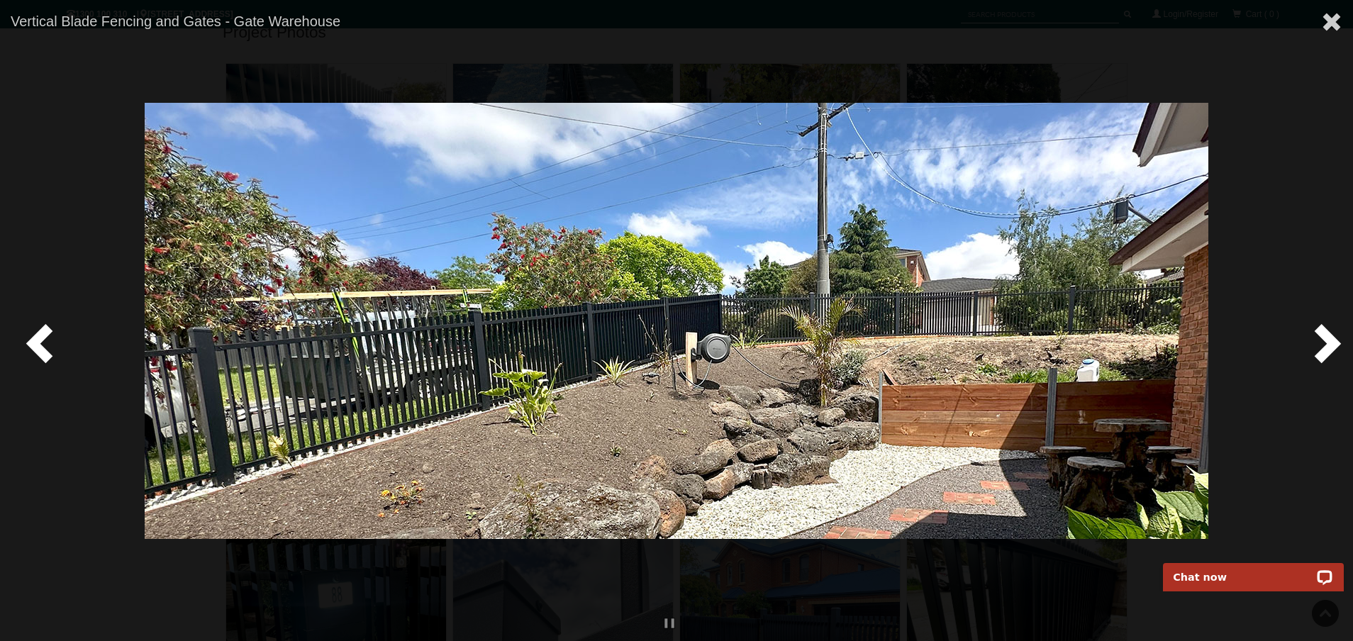
click at [1327, 350] on span at bounding box center [1324, 342] width 43 height 43
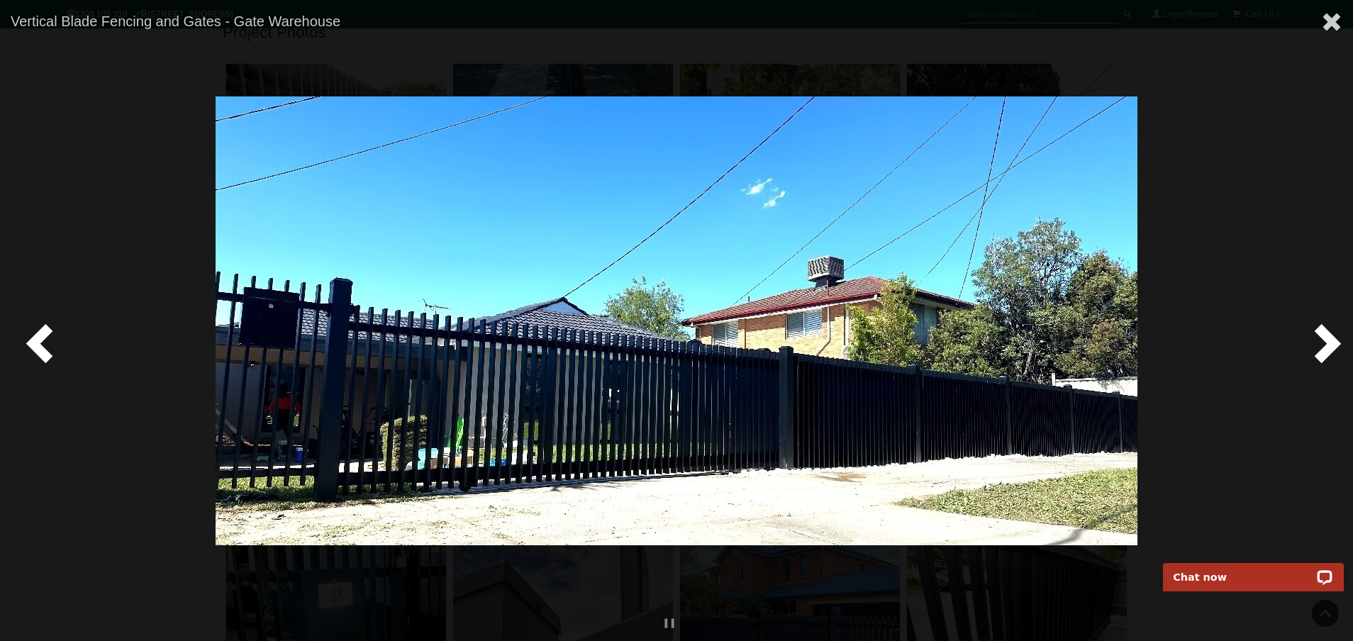
click at [1327, 350] on span at bounding box center [1324, 342] width 43 height 43
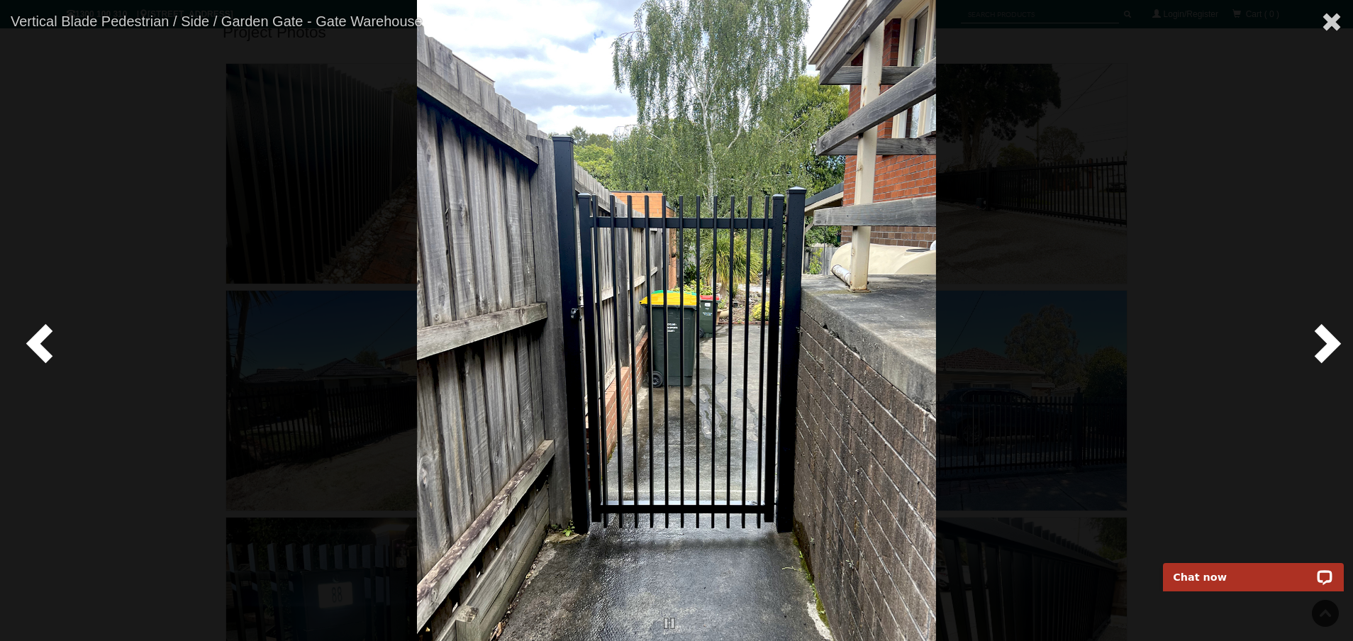
click at [1327, 350] on span at bounding box center [1324, 342] width 43 height 43
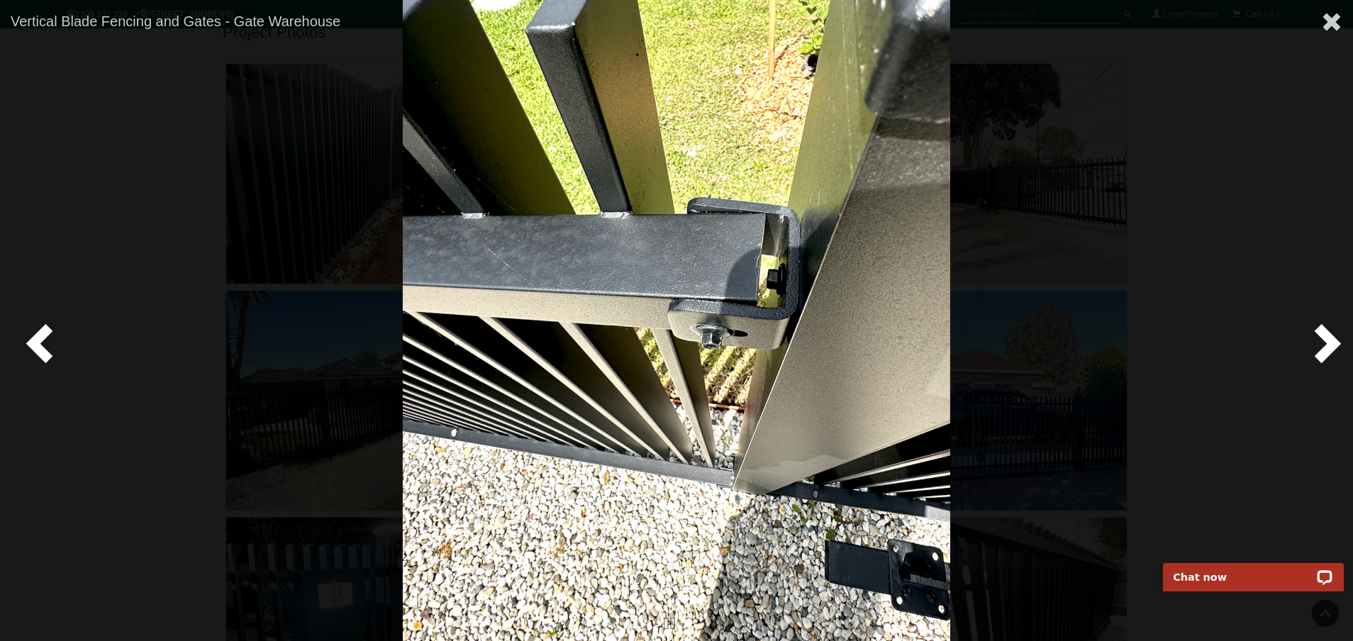
click at [1327, 350] on span at bounding box center [1324, 342] width 43 height 43
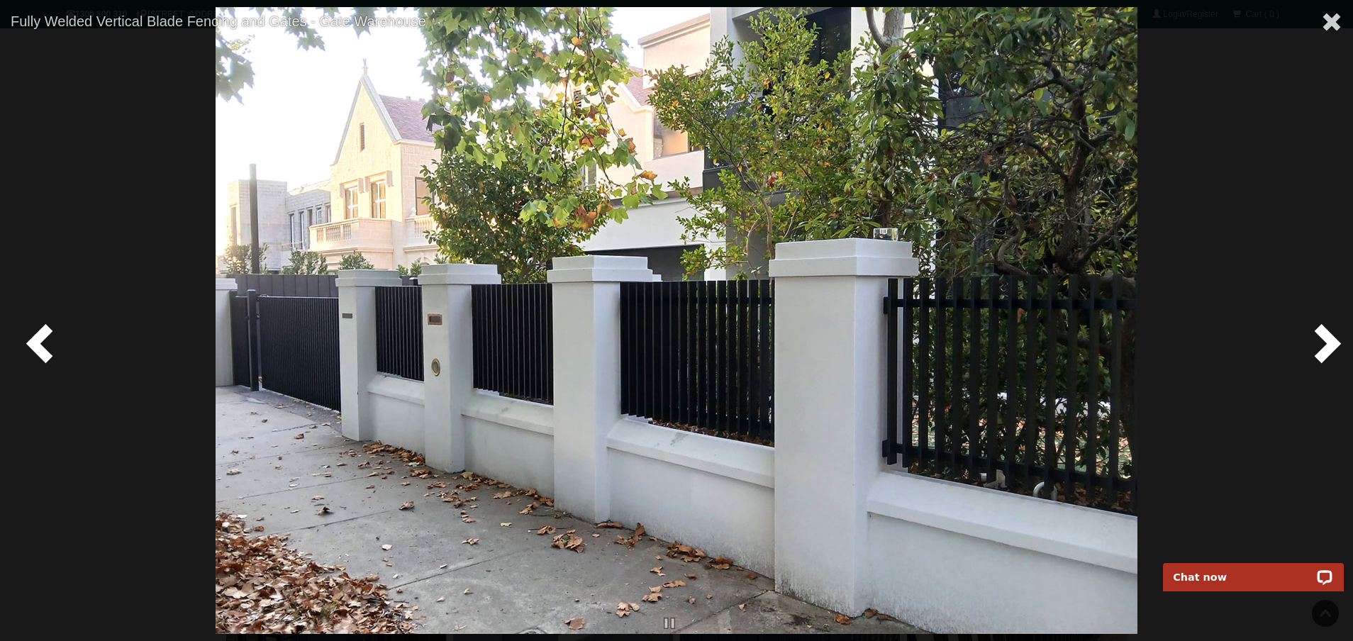
click at [1327, 350] on span at bounding box center [1324, 342] width 43 height 43
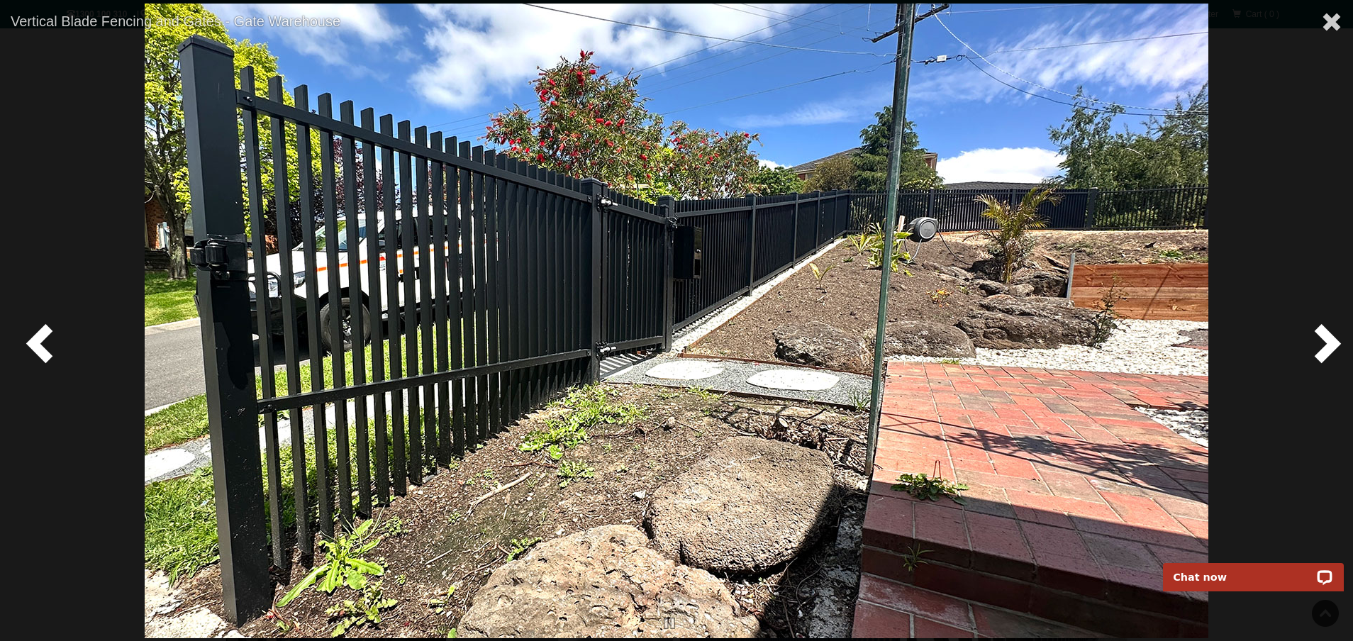
click at [1327, 350] on span at bounding box center [1324, 342] width 43 height 43
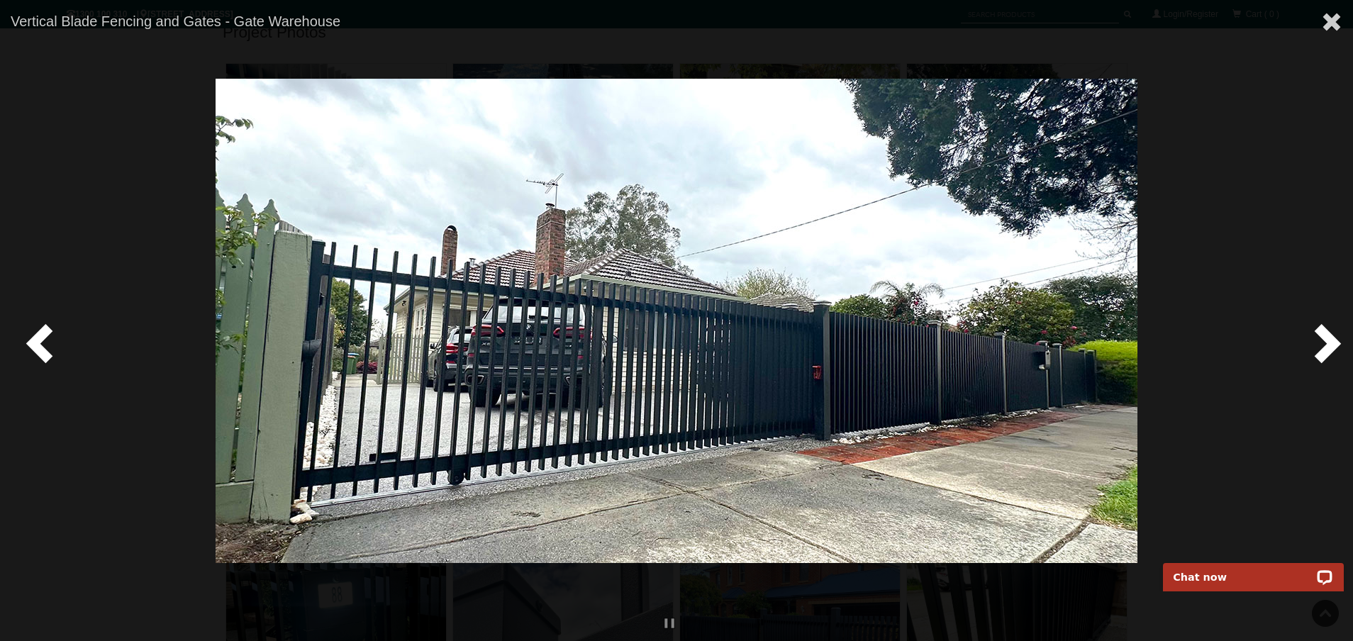
click at [1327, 350] on span at bounding box center [1324, 342] width 43 height 43
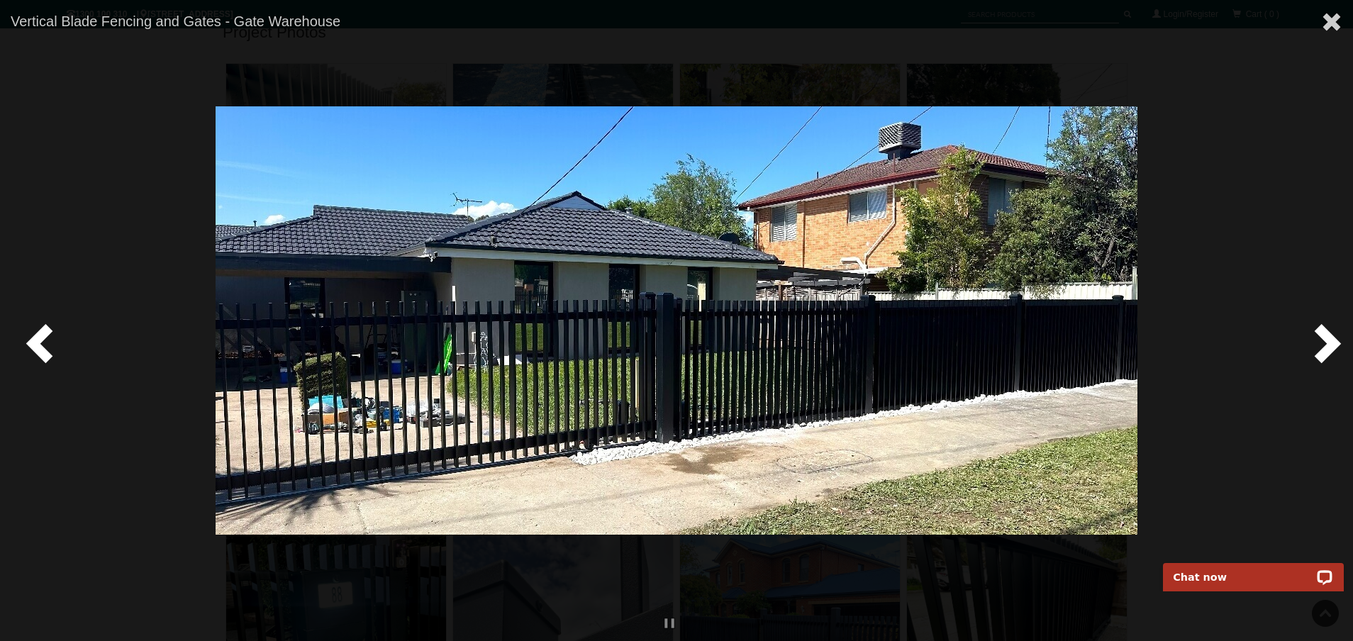
click at [1327, 350] on span at bounding box center [1324, 342] width 43 height 43
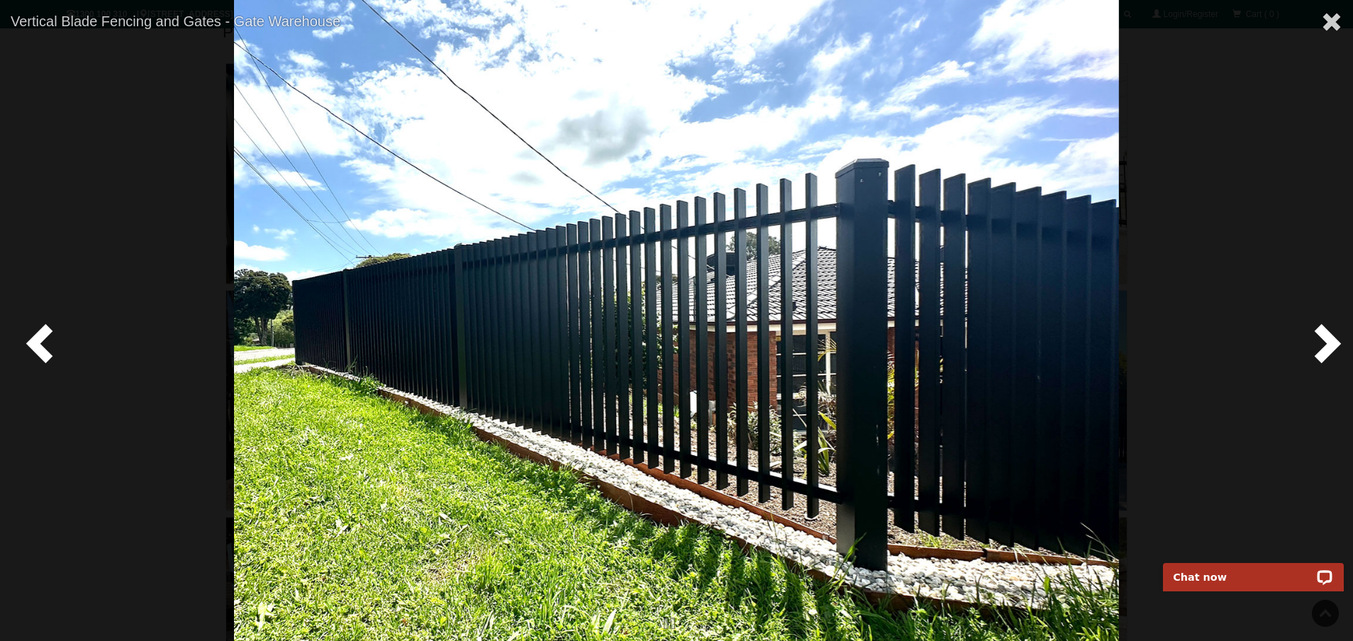
click at [1327, 350] on span at bounding box center [1324, 342] width 43 height 43
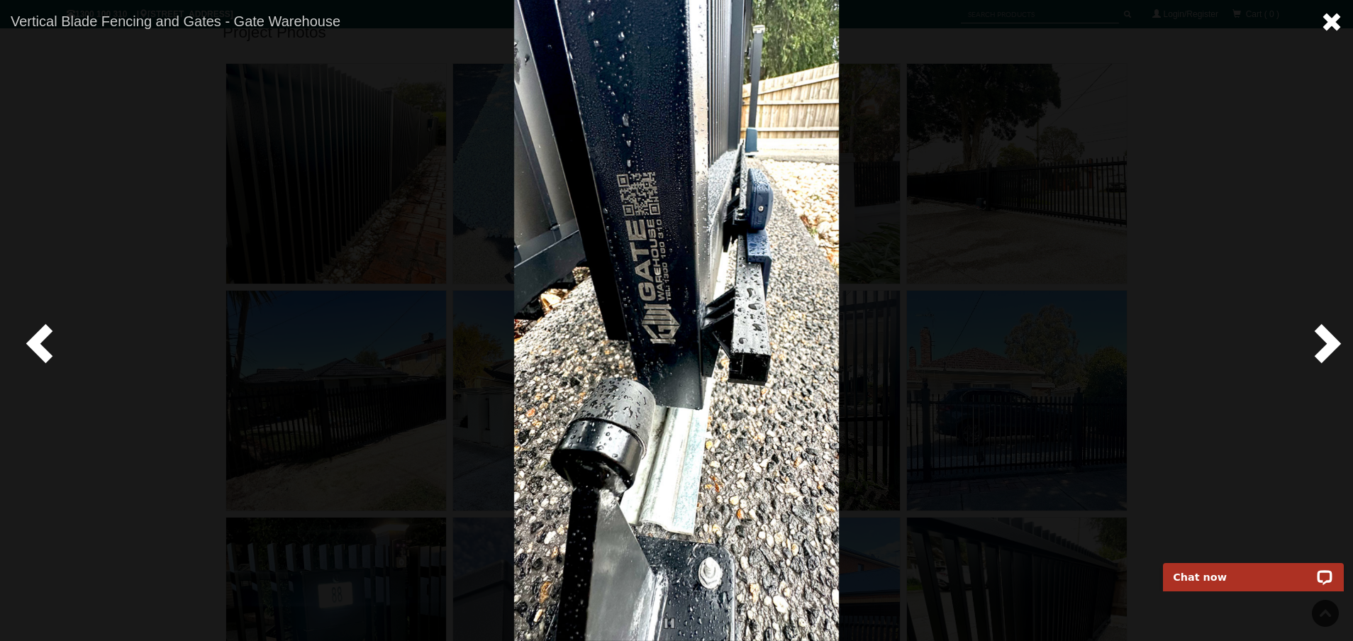
drag, startPoint x: 1328, startPoint y: 21, endPoint x: 1324, endPoint y: 32, distance: 11.5
click at [1328, 21] on span at bounding box center [1331, 21] width 21 height 21
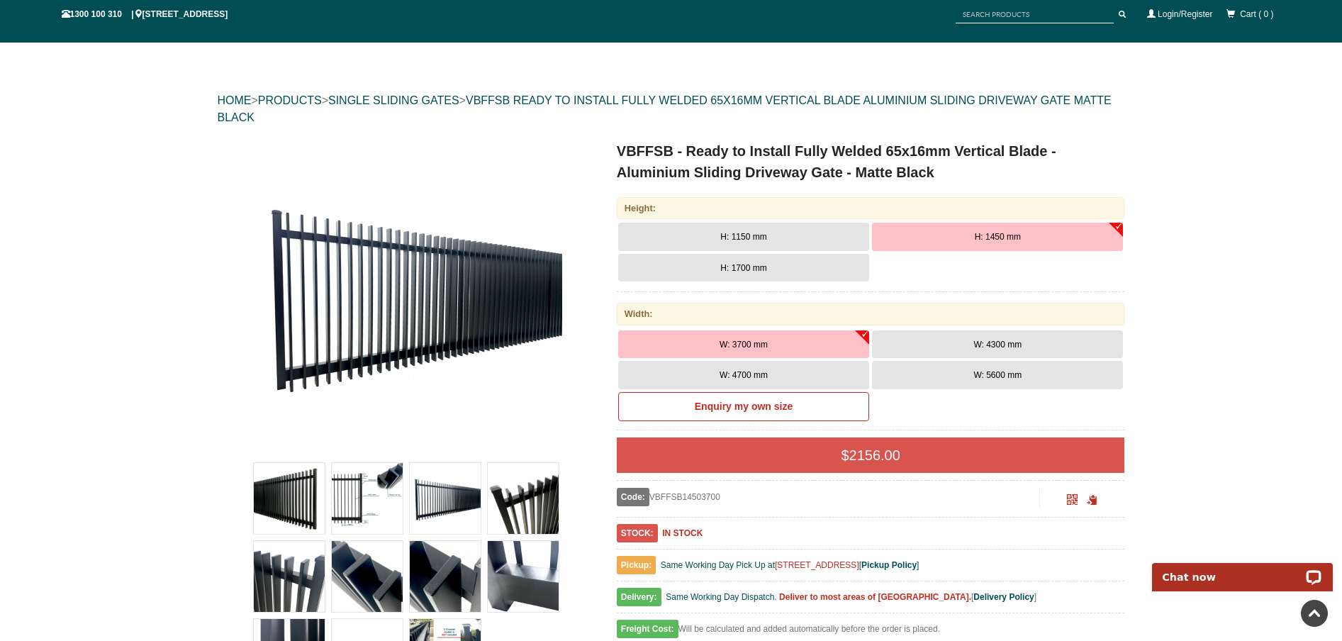
scroll to position [0, 0]
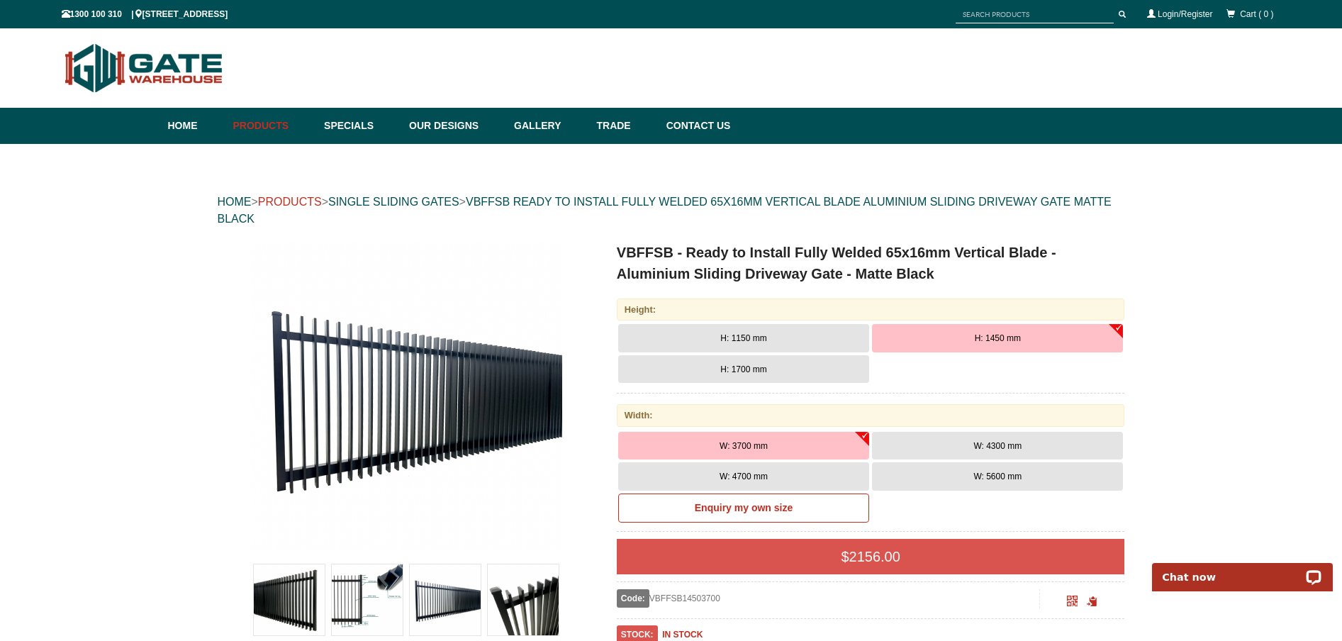
drag, startPoint x: 303, startPoint y: 191, endPoint x: 303, endPoint y: 202, distance: 10.6
click at [303, 191] on div "HOME > PRODUCTS > SINGLE SLIDING GATES > VBFFSB READY TO INSTALL FULLY WELDED 6…" at bounding box center [672, 210] width 908 height 62
click at [303, 201] on link "PRODUCTS" at bounding box center [290, 202] width 64 height 12
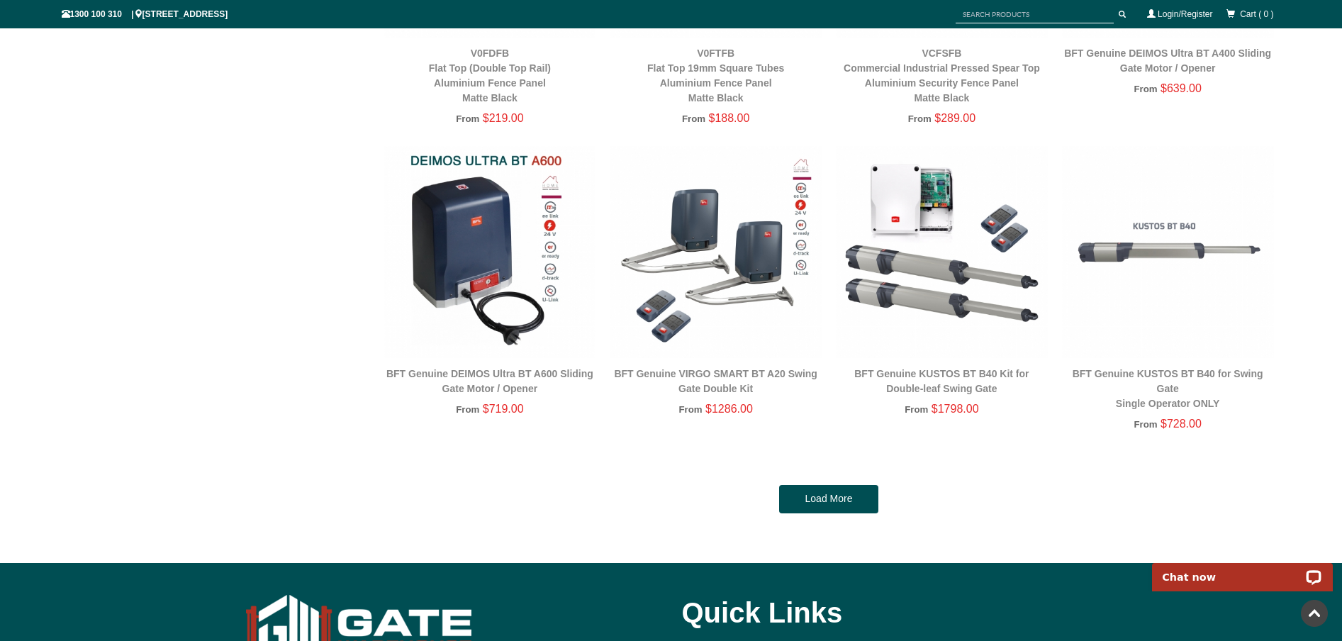
scroll to position [3110, 0]
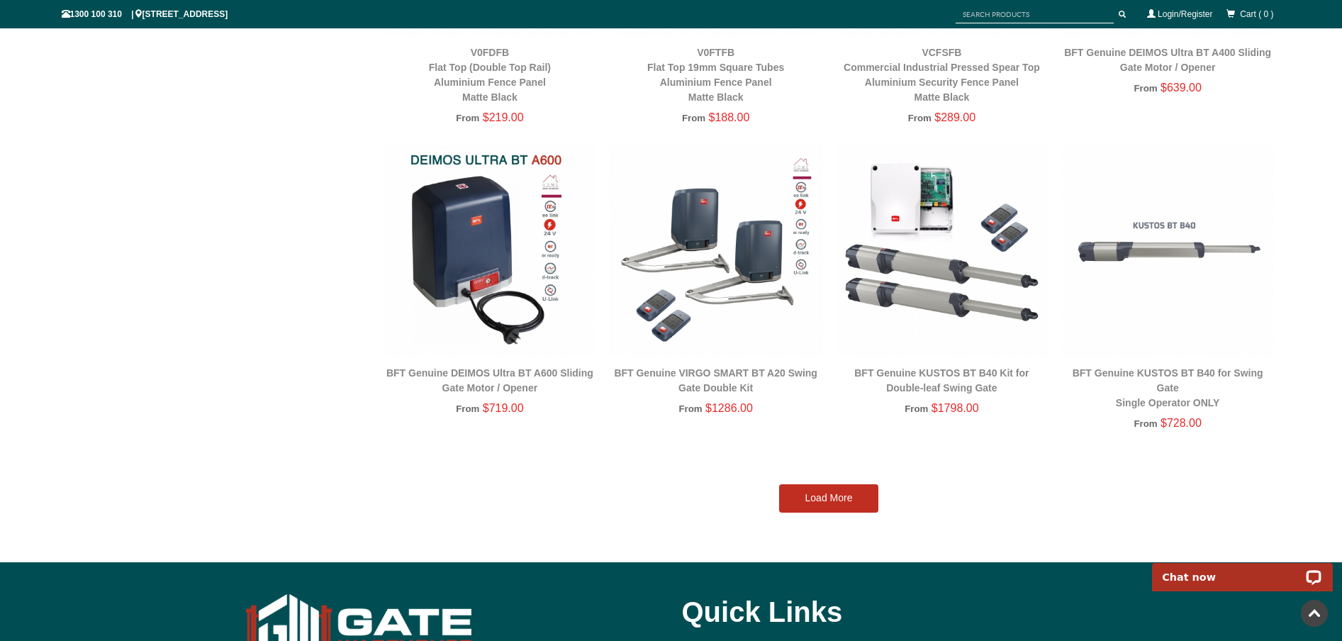
click at [837, 496] on link "Load More" at bounding box center [828, 498] width 99 height 28
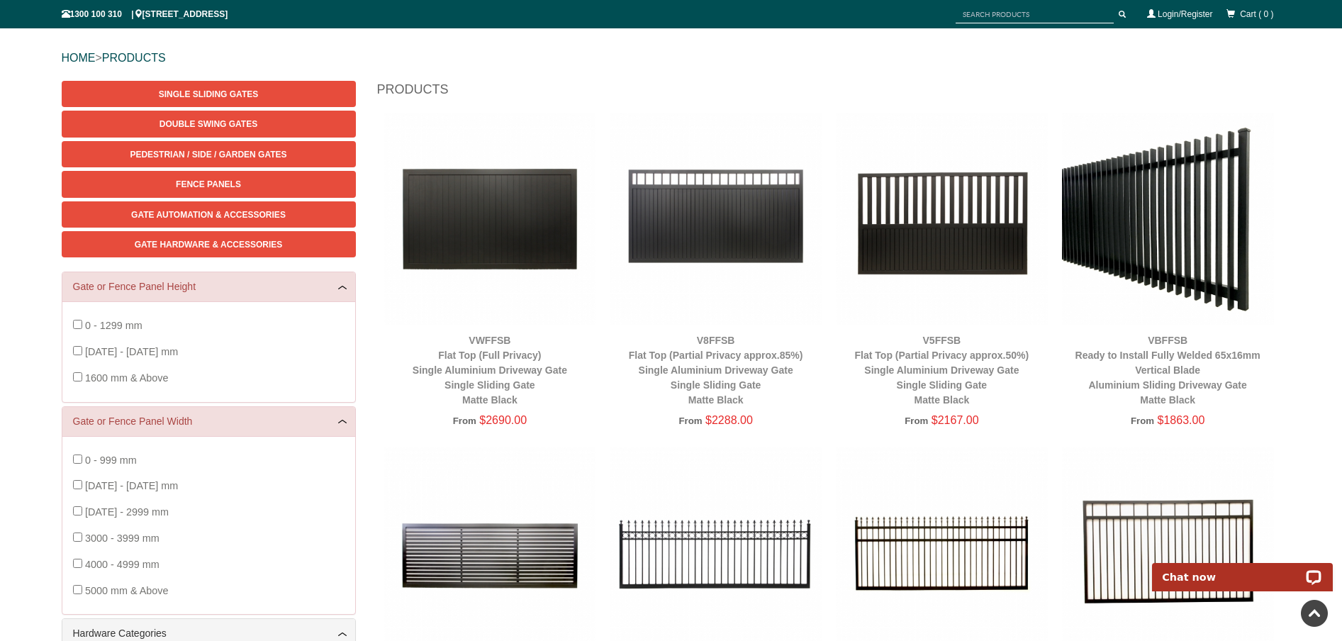
scroll to position [0, 0]
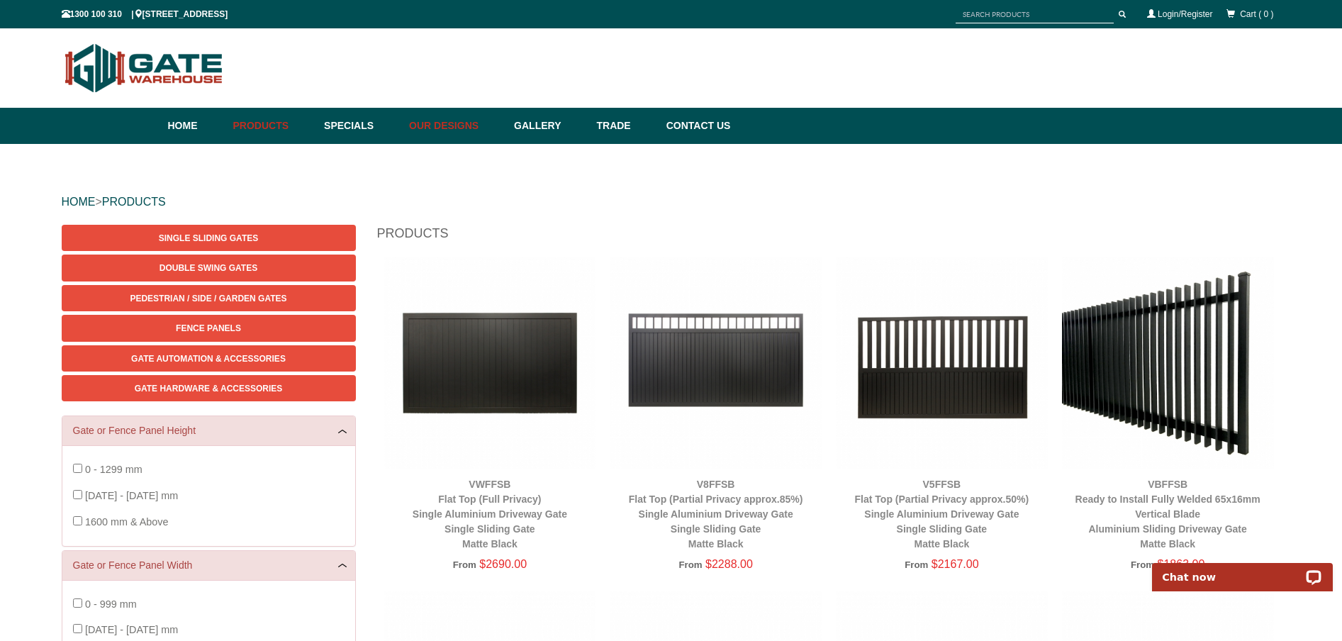
click at [458, 128] on link "Our Designs" at bounding box center [454, 126] width 105 height 36
